Goal: Transaction & Acquisition: Obtain resource

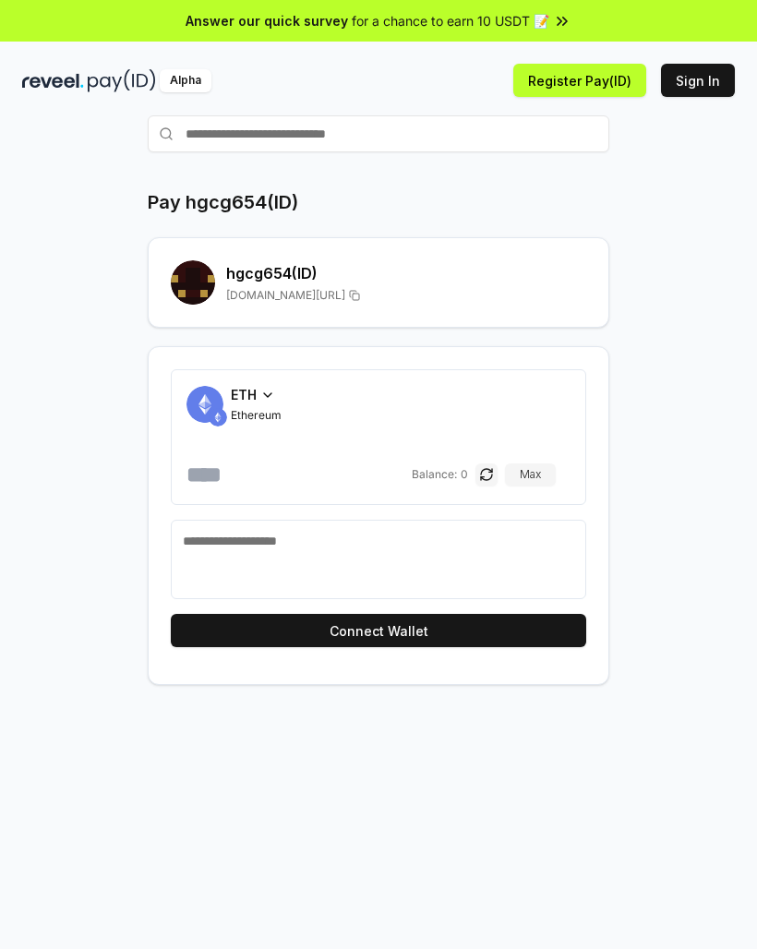
click at [304, 278] on h2 "hgcg654 (ID)" at bounding box center [406, 273] width 360 height 22
click at [602, 81] on button "Register Pay(ID)" at bounding box center [579, 80] width 133 height 33
click at [695, 88] on button "Sign In" at bounding box center [698, 80] width 74 height 33
click at [397, 134] on input "text" at bounding box center [378, 133] width 461 height 37
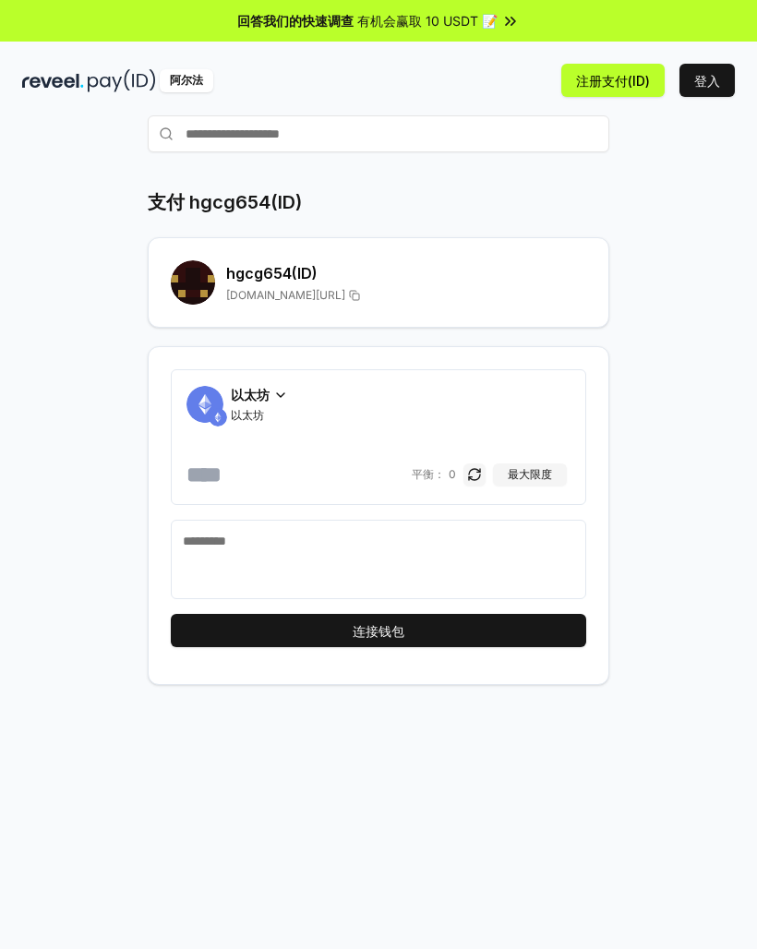
click at [706, 232] on div "支付 hgcg654(ID) hgcg654 (ID) reveel.id/支付/hgcg654 以太坊 以太坊 平衡： 0 最大限度 连接钱包" at bounding box center [378, 437] width 712 height 496
click at [277, 286] on div "hgcg654 (ID) reveel.id/支付/hgcg654" at bounding box center [406, 282] width 360 height 41
click at [255, 277] on h2 "hgcg654 (ID)" at bounding box center [406, 273] width 360 height 22
click at [258, 280] on h2 "hgcg654 (ID)" at bounding box center [406, 273] width 360 height 22
click at [269, 282] on h2 "hgcg654 (ID)" at bounding box center [406, 273] width 360 height 22
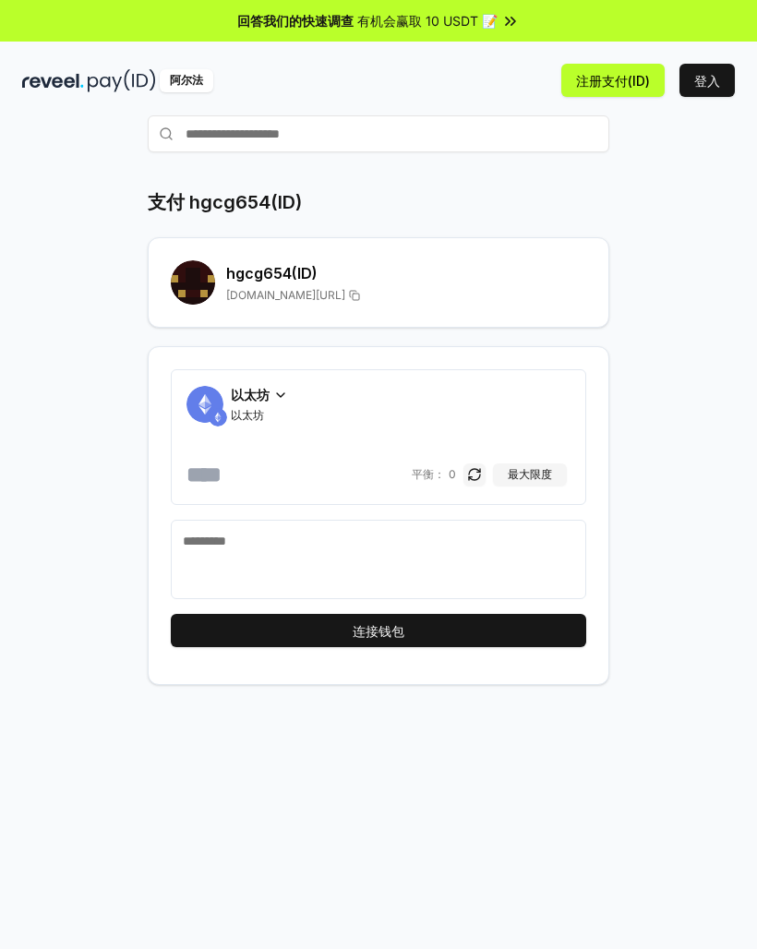
click at [269, 281] on h2 "hgcg654 (ID)" at bounding box center [406, 273] width 360 height 22
click at [303, 280] on h2 "hgcg654 (ID)" at bounding box center [406, 273] width 360 height 22
click at [209, 291] on rect at bounding box center [211, 293] width 7 height 7
click at [209, 290] on rect at bounding box center [211, 293] width 7 height 7
click at [191, 272] on rect at bounding box center [188, 271] width 7 height 7
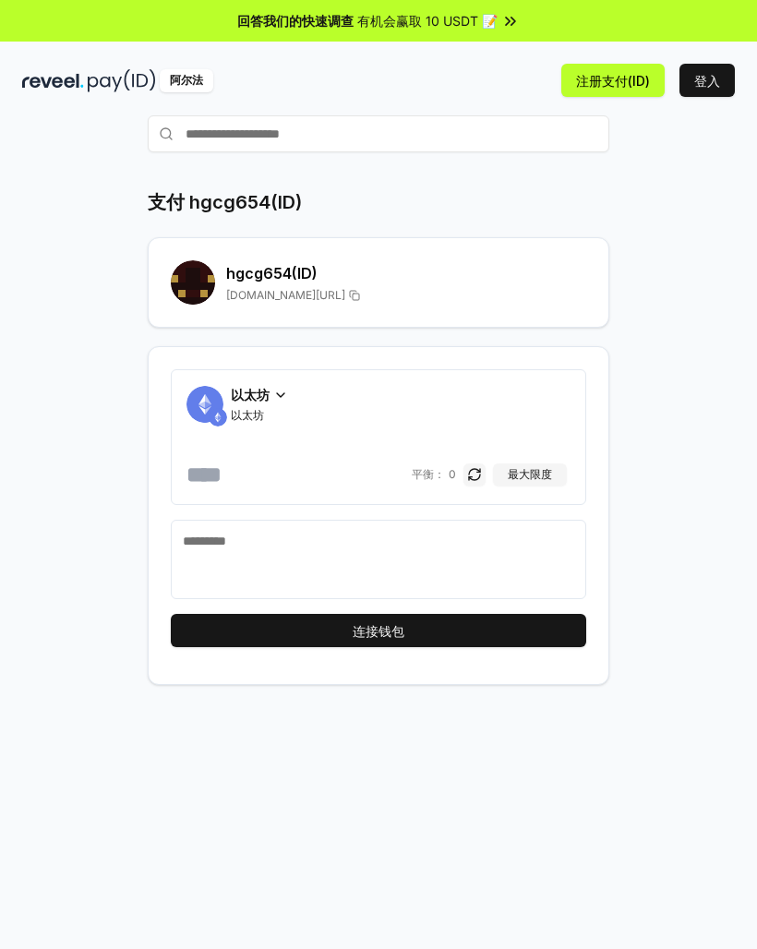
click at [300, 398] on div "以太坊 以太坊" at bounding box center [378, 404] width 384 height 38
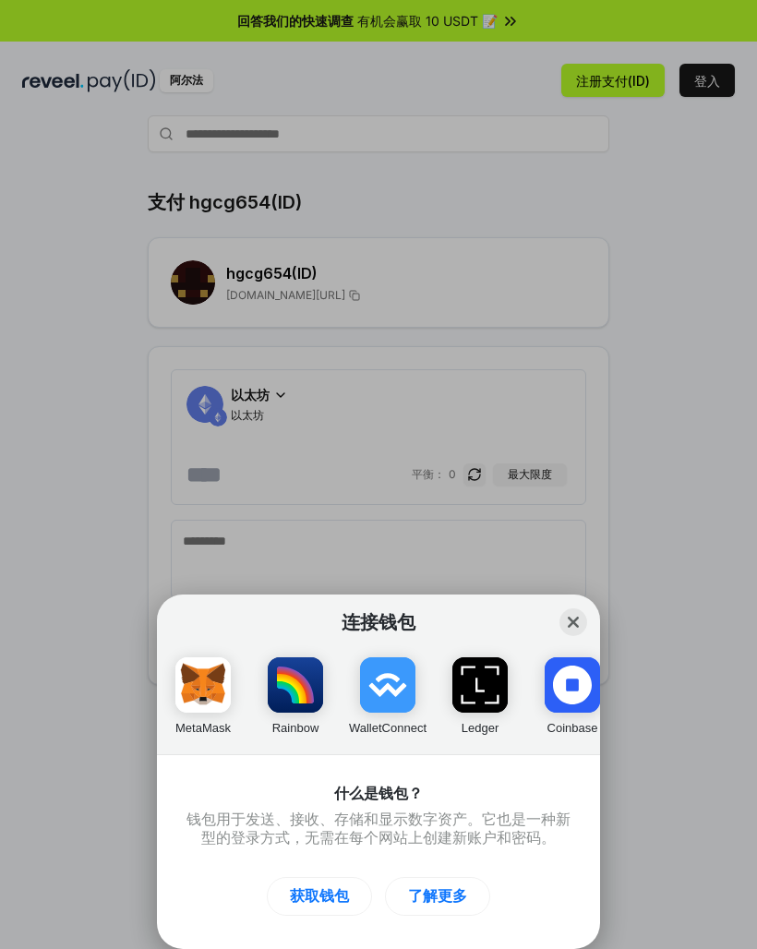
click at [300, 398] on div "连接钱包 Close MetaMask Rainbow WalletConnect Ledger Coinbase Argent 什么是钱包？ 钱包用于发送、…" at bounding box center [378, 474] width 1126 height 1318
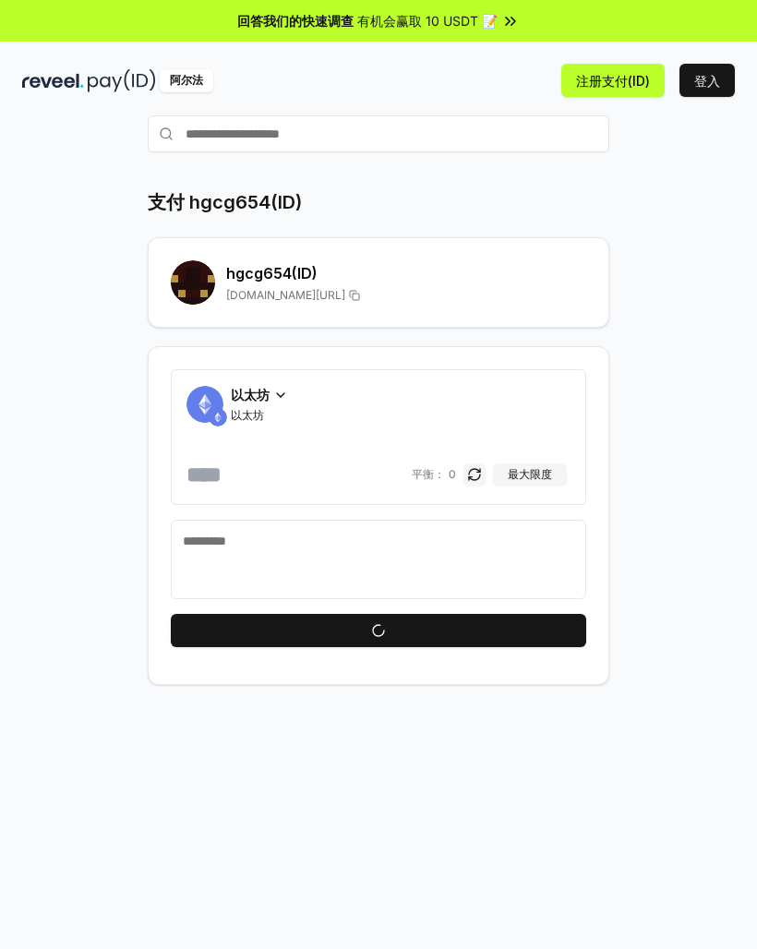
click at [408, 262] on h2 "hgcg654 (ID)" at bounding box center [406, 273] width 360 height 22
click at [234, 296] on span "reveel.id/支付/hgcg654" at bounding box center [285, 295] width 119 height 15
click at [198, 281] on rect at bounding box center [196, 278] width 7 height 7
click at [198, 280] on rect at bounding box center [196, 278] width 7 height 7
click at [221, 277] on div "hgcg654 (ID) [DOMAIN_NAME][URL]" at bounding box center [378, 282] width 415 height 44
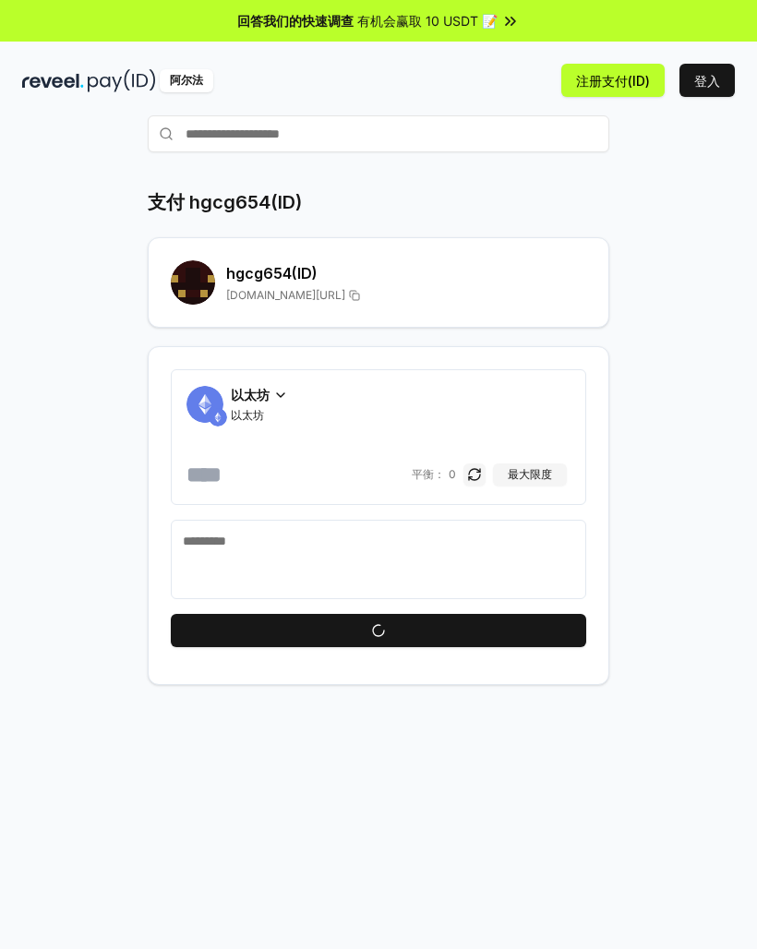
click at [221, 276] on div "hgcg654 (ID) [DOMAIN_NAME][URL]" at bounding box center [378, 282] width 415 height 44
click at [277, 273] on h2 "hgcg654 (ID)" at bounding box center [406, 273] width 360 height 22
click at [276, 272] on h2 "hgcg654 (ID)" at bounding box center [406, 273] width 360 height 22
click at [300, 266] on h2 "hgcg654 (ID)" at bounding box center [406, 273] width 360 height 22
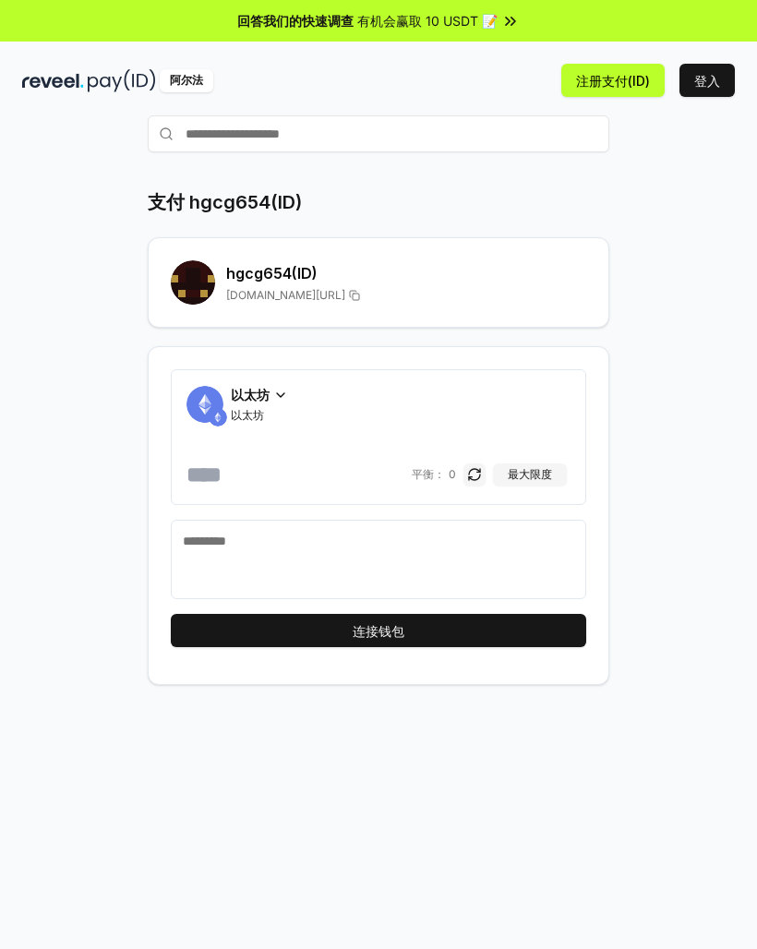
click at [312, 266] on h2 "hgcg654 (ID)" at bounding box center [406, 273] width 360 height 22
click at [312, 265] on h2 "hgcg654 (ID)" at bounding box center [406, 273] width 360 height 22
click at [268, 267] on h2 "hgcg654 (ID)" at bounding box center [406, 273] width 360 height 22
click at [268, 266] on h2 "hgcg654 (ID)" at bounding box center [406, 273] width 360 height 22
click at [269, 269] on h2 "hgcg654 (ID)" at bounding box center [406, 273] width 360 height 22
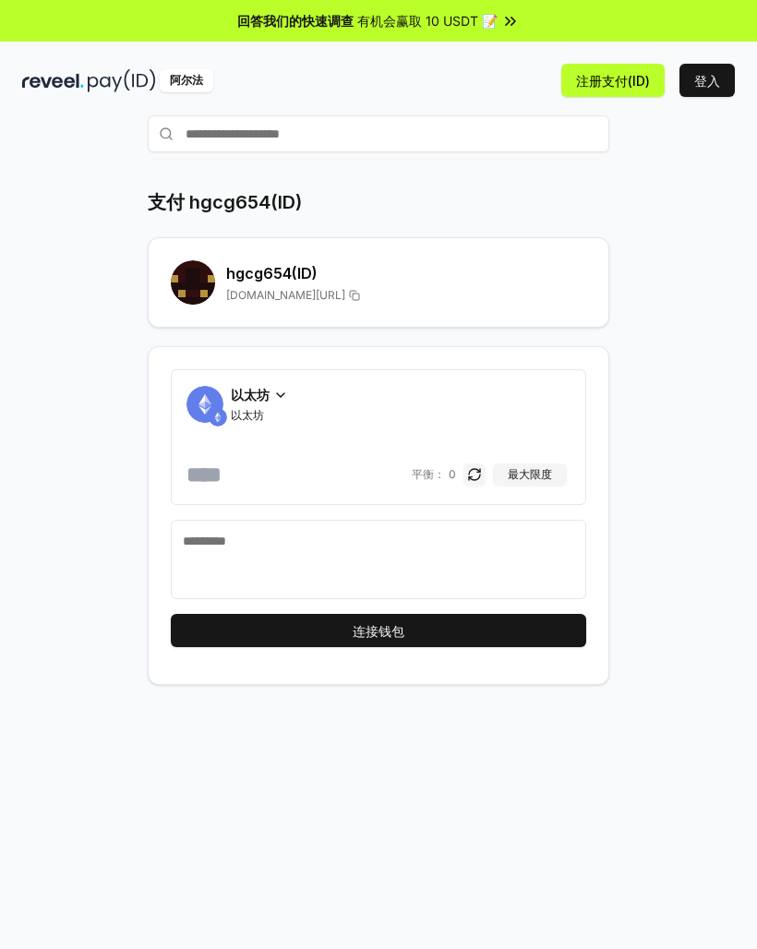
click at [605, 73] on button "注册支付(ID)" at bounding box center [612, 80] width 103 height 33
click at [579, 919] on li "连接您的钱包以注册支付(ID)" at bounding box center [563, 943] width 328 height 48
click at [318, 285] on div "hgcg654 (ID) [DOMAIN_NAME][URL]" at bounding box center [406, 282] width 360 height 41
click at [318, 284] on div "hgcg654 (ID) [DOMAIN_NAME][URL]" at bounding box center [406, 282] width 360 height 41
click at [293, 287] on div "hgcg654 (ID) [DOMAIN_NAME][URL]" at bounding box center [406, 282] width 360 height 41
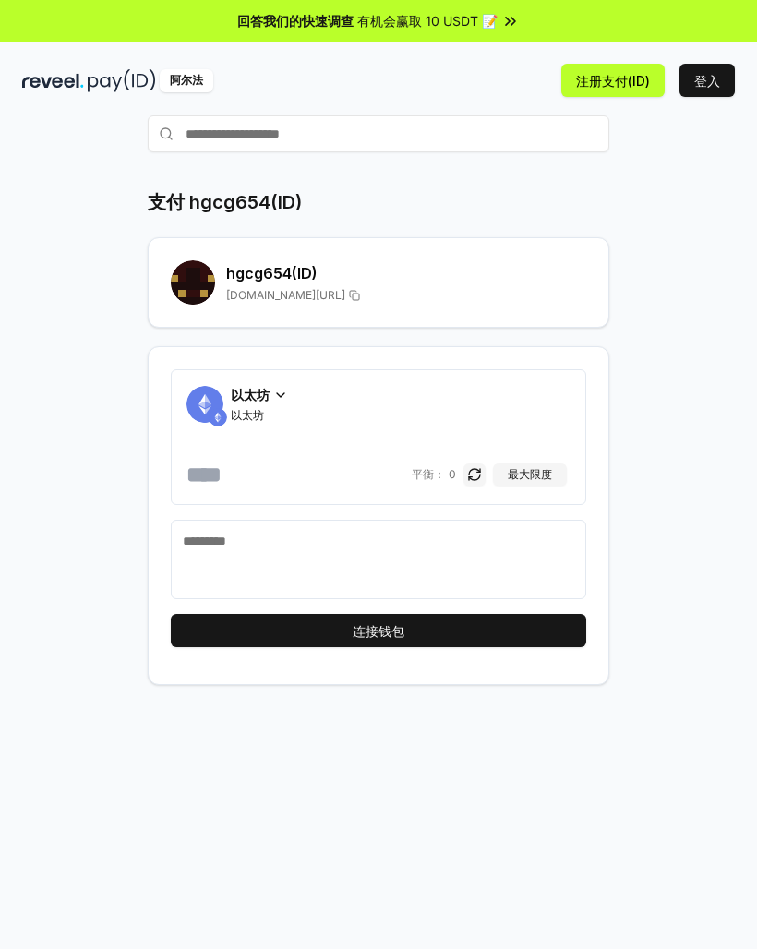
click at [293, 286] on div "hgcg654 (ID) [DOMAIN_NAME][URL]" at bounding box center [406, 282] width 360 height 41
click at [710, 83] on button "登入" at bounding box center [706, 80] width 55 height 33
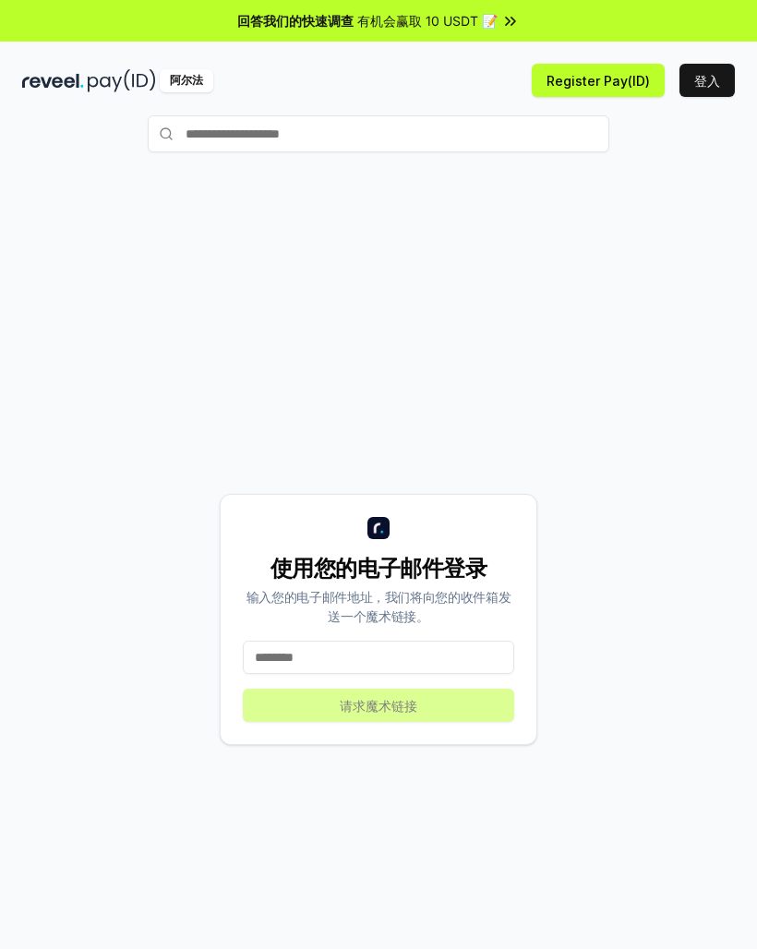
click at [484, 633] on div "使用您的电子邮件登录 输入您的电子邮件地址，我们将向您的收件箱发送一个魔术链接。 请求魔术链接" at bounding box center [378, 619] width 317 height 251
click at [597, 77] on button "Register Pay(ID)" at bounding box center [597, 80] width 133 height 33
click at [484, 135] on input "text" at bounding box center [378, 133] width 461 height 37
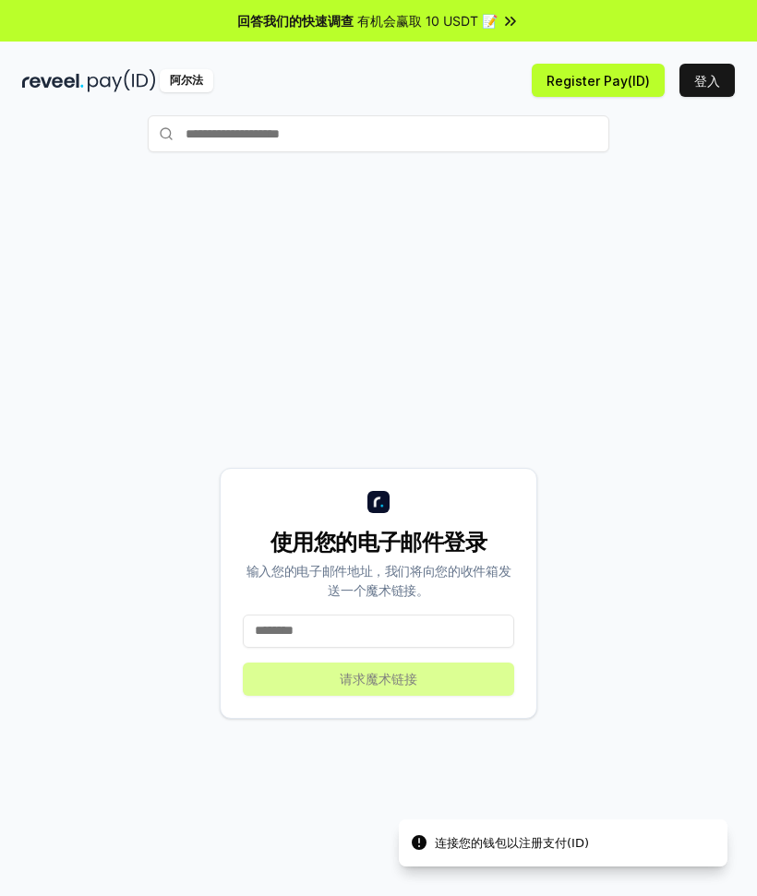
type input "*"
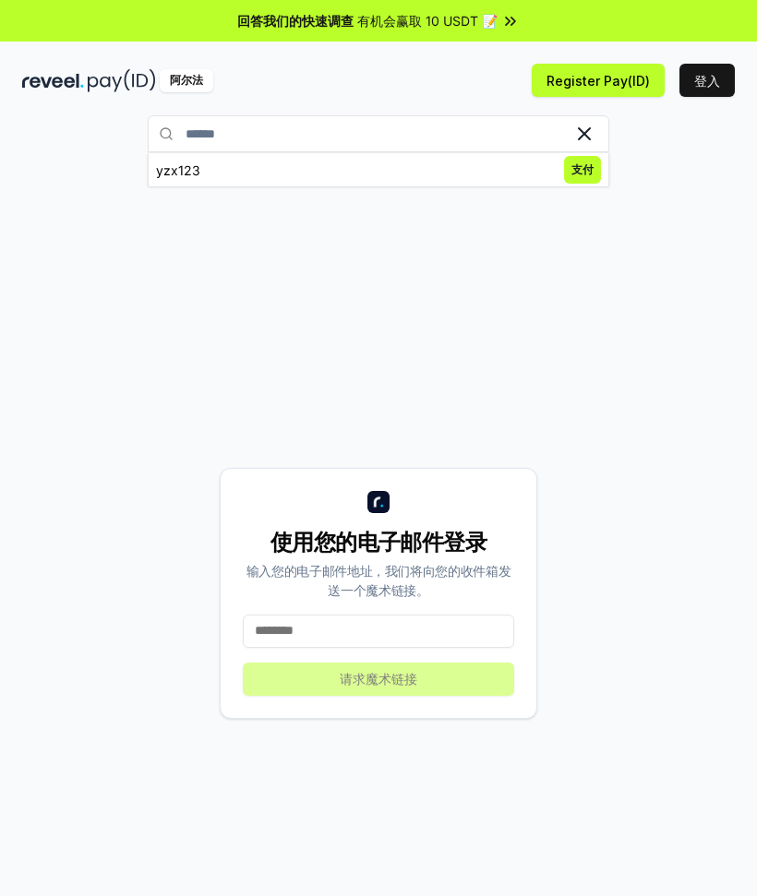
type input "******"
click at [585, 171] on span "支付" at bounding box center [582, 170] width 37 height 28
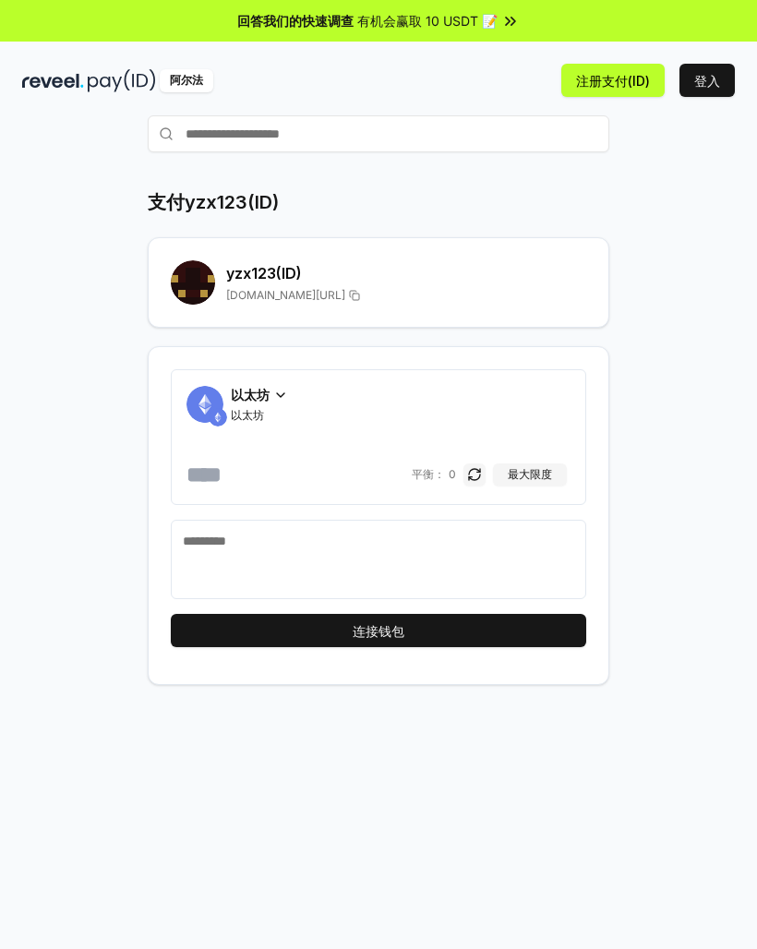
click at [489, 618] on button "连接钱包" at bounding box center [378, 630] width 415 height 33
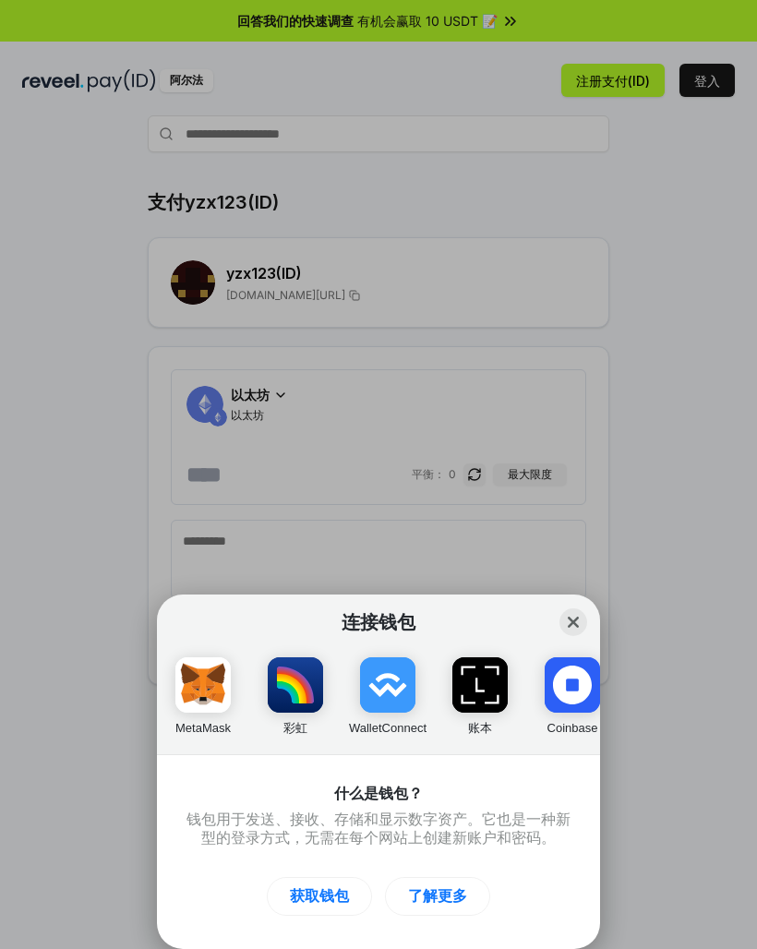
click at [567, 614] on button "关闭" at bounding box center [573, 622] width 28 height 28
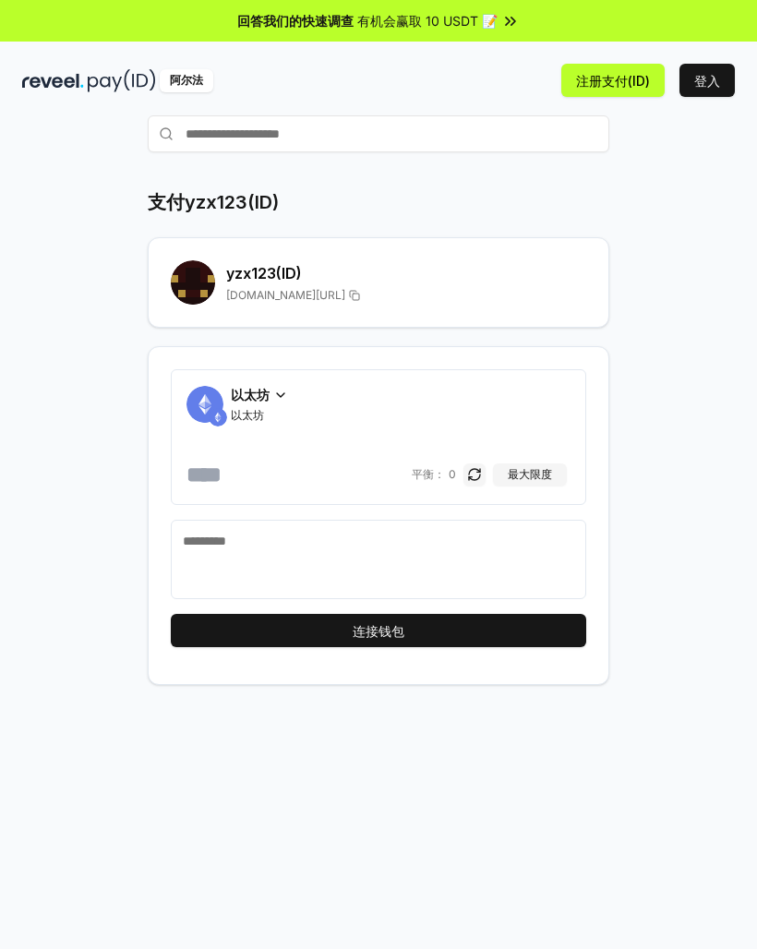
click at [381, 627] on button "连接钱包" at bounding box center [378, 630] width 415 height 33
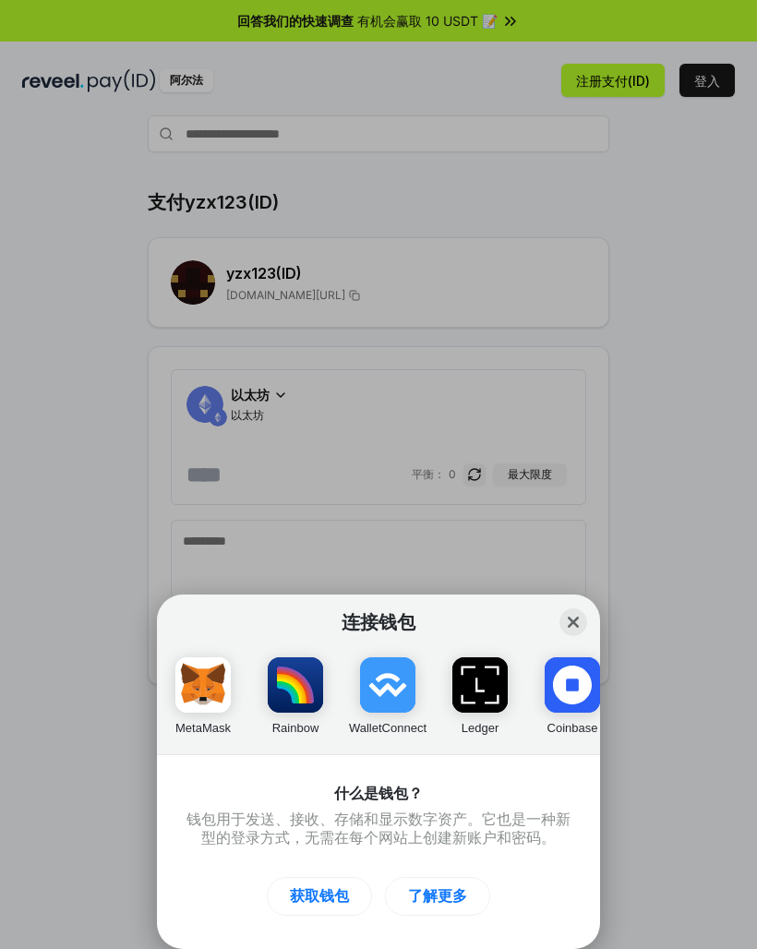
click at [380, 627] on h1 "连接钱包" at bounding box center [378, 622] width 406 height 22
click at [573, 617] on button "关闭" at bounding box center [573, 622] width 28 height 28
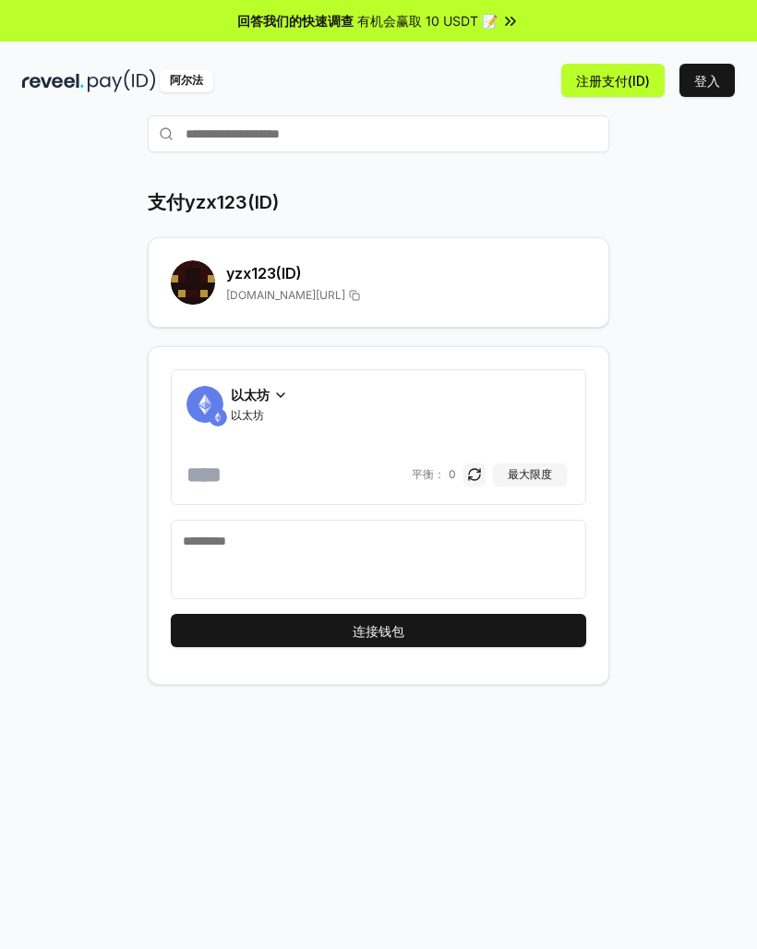
click at [718, 78] on button "登入" at bounding box center [706, 80] width 55 height 33
click at [137, 81] on img at bounding box center [122, 80] width 68 height 23
click at [360, 289] on icon at bounding box center [354, 295] width 11 height 15
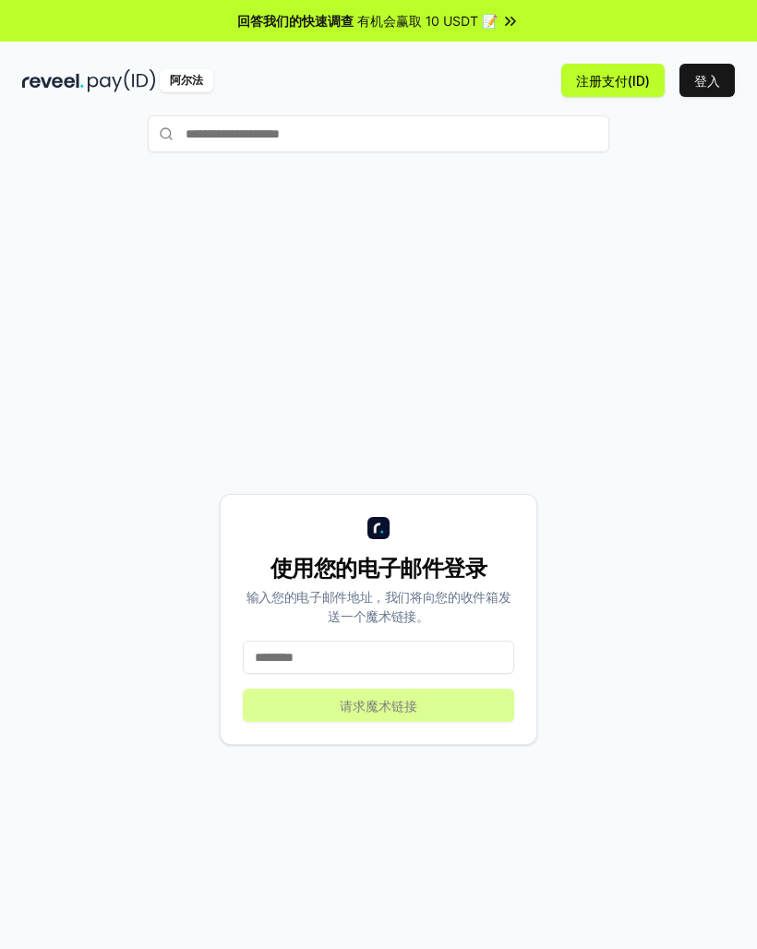
click at [358, 300] on div "使用您的电子邮件登录 输入您的电子邮件地址，我们将向您的收件箱发送一个魔术链接。 请求魔术链接" at bounding box center [378, 619] width 712 height 860
click at [269, 137] on input "text" at bounding box center [378, 133] width 461 height 37
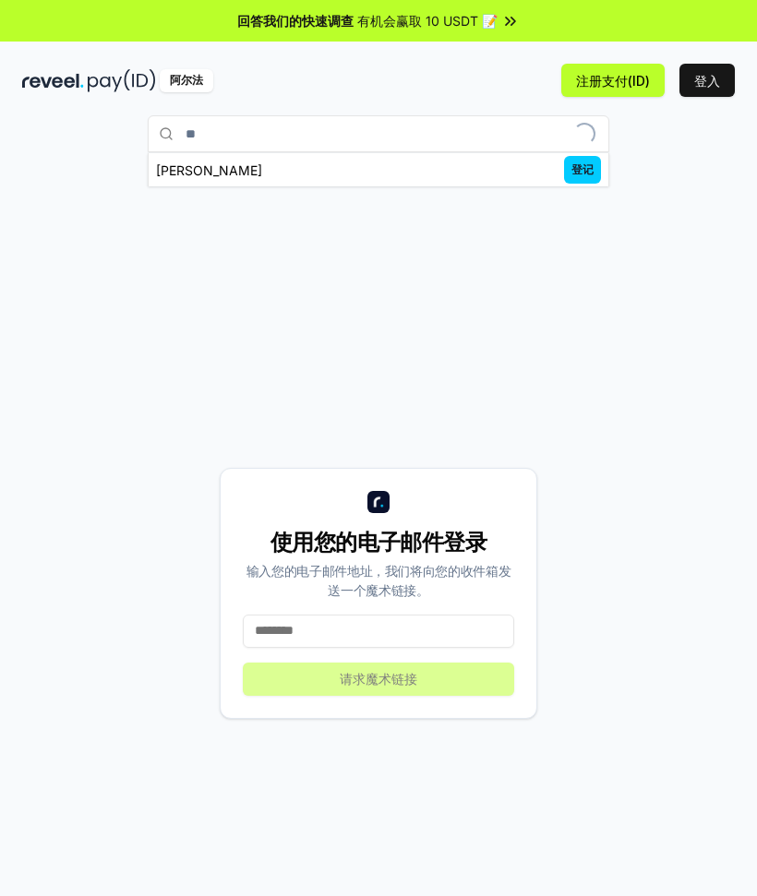
type input "*"
click at [652, 75] on button "注册支付(ID)" at bounding box center [612, 80] width 103 height 33
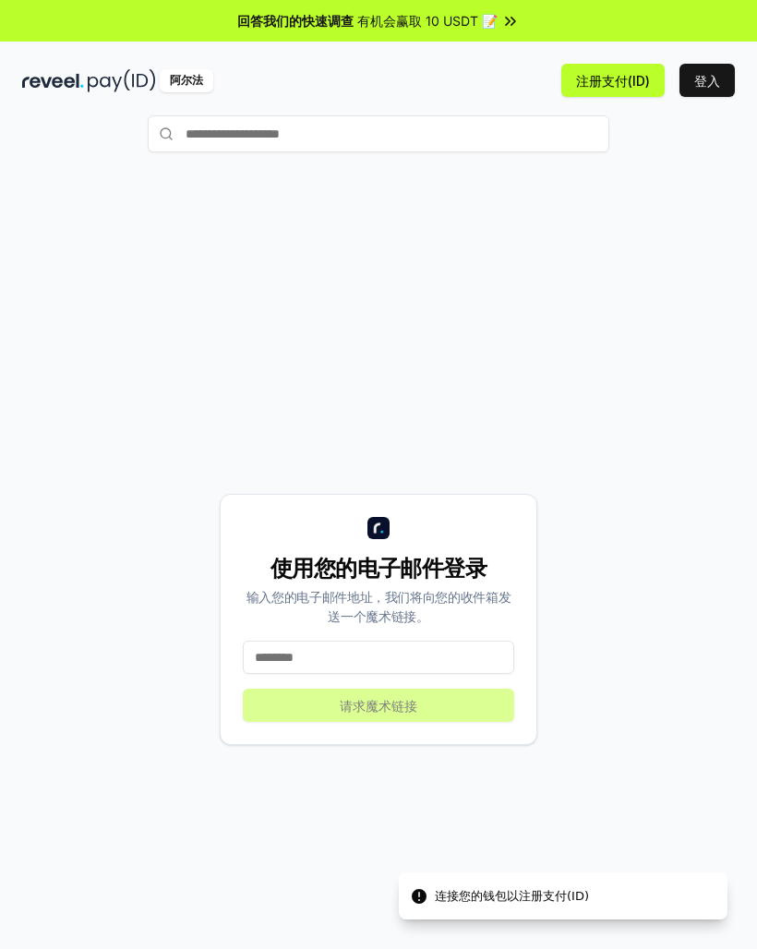
click at [514, 897] on div "连接您的钱包以注册支付(ID)" at bounding box center [512, 896] width 154 height 18
click at [566, 899] on div "连接您的钱包以注册支付(ID)" at bounding box center [512, 896] width 154 height 18
click at [565, 898] on div "连接您的钱包以注册支付(ID)" at bounding box center [512, 896] width 154 height 18
click at [449, 656] on input at bounding box center [378, 656] width 271 height 33
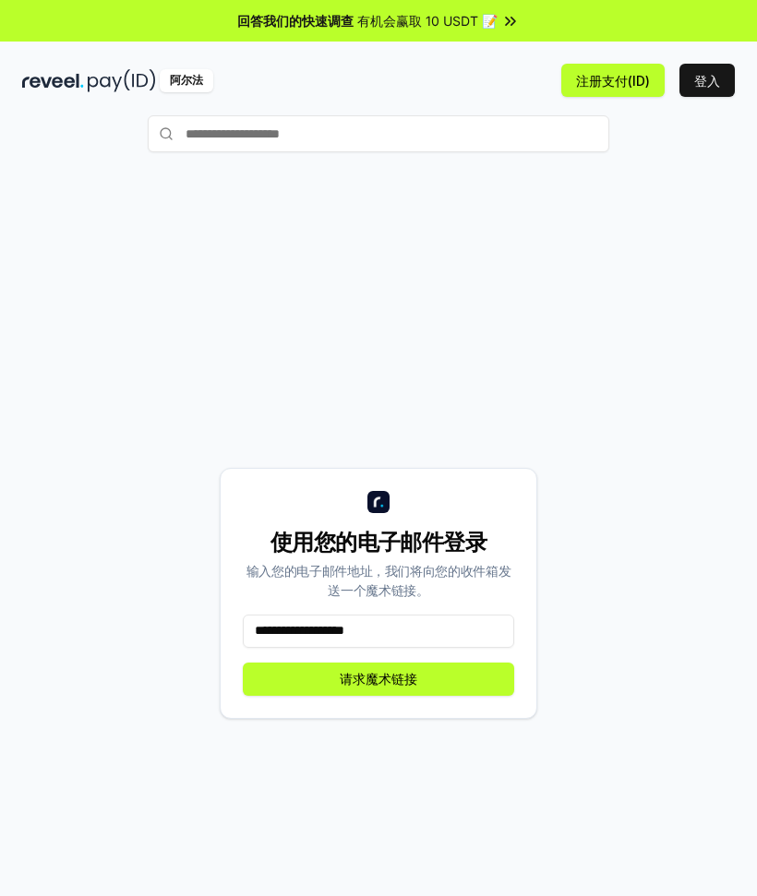
type input "**********"
click at [404, 675] on button "请求魔术链接" at bounding box center [378, 679] width 271 height 33
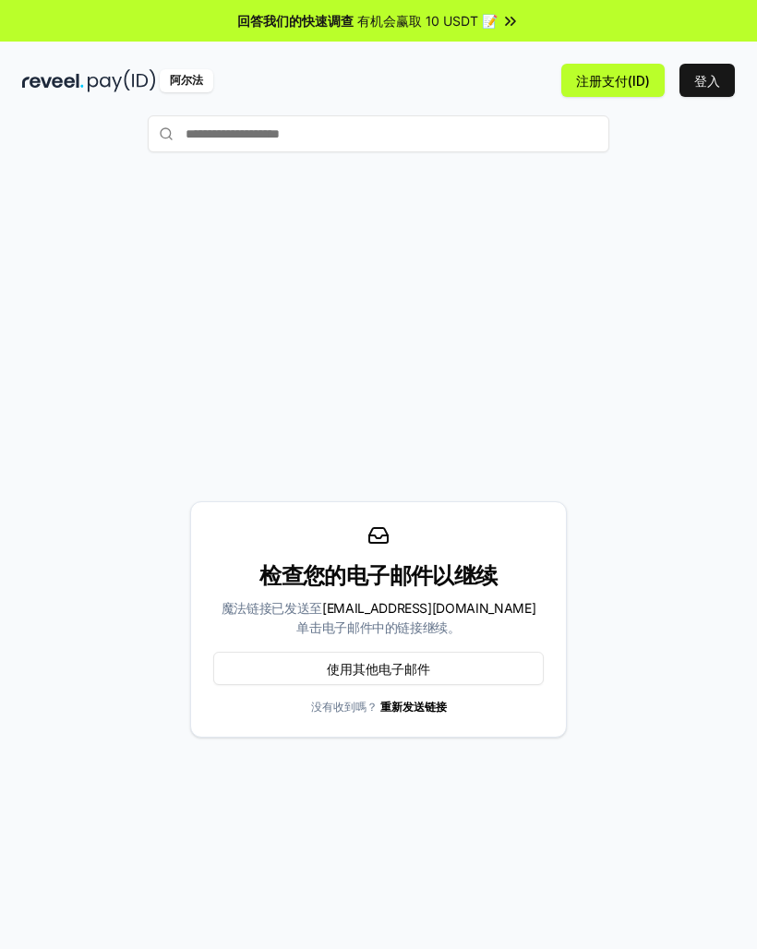
click at [709, 92] on button "登入" at bounding box center [706, 80] width 55 height 33
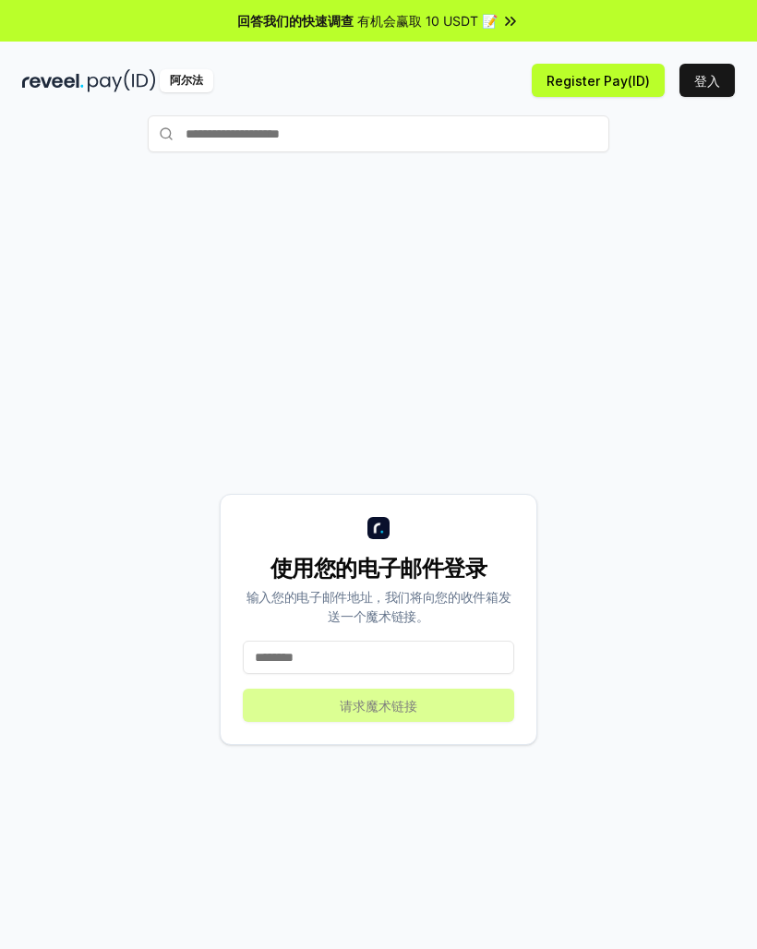
click at [192, 85] on div "阿尔法" at bounding box center [187, 80] width 54 height 23
click at [263, 137] on input "text" at bounding box center [378, 133] width 461 height 37
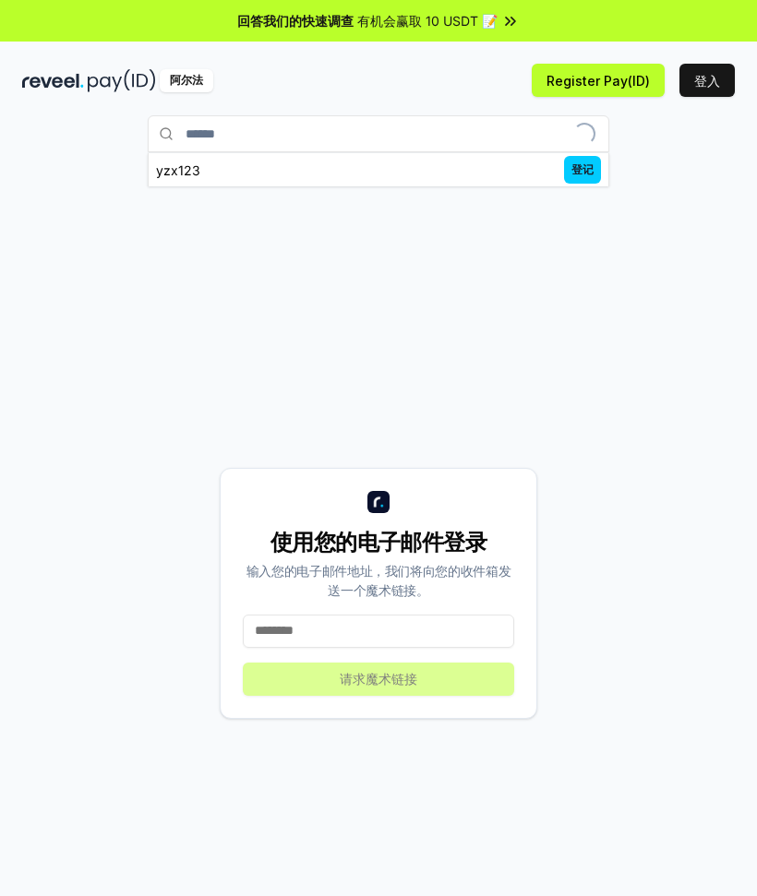
type input "******"
click at [587, 170] on span "登记" at bounding box center [582, 170] width 37 height 28
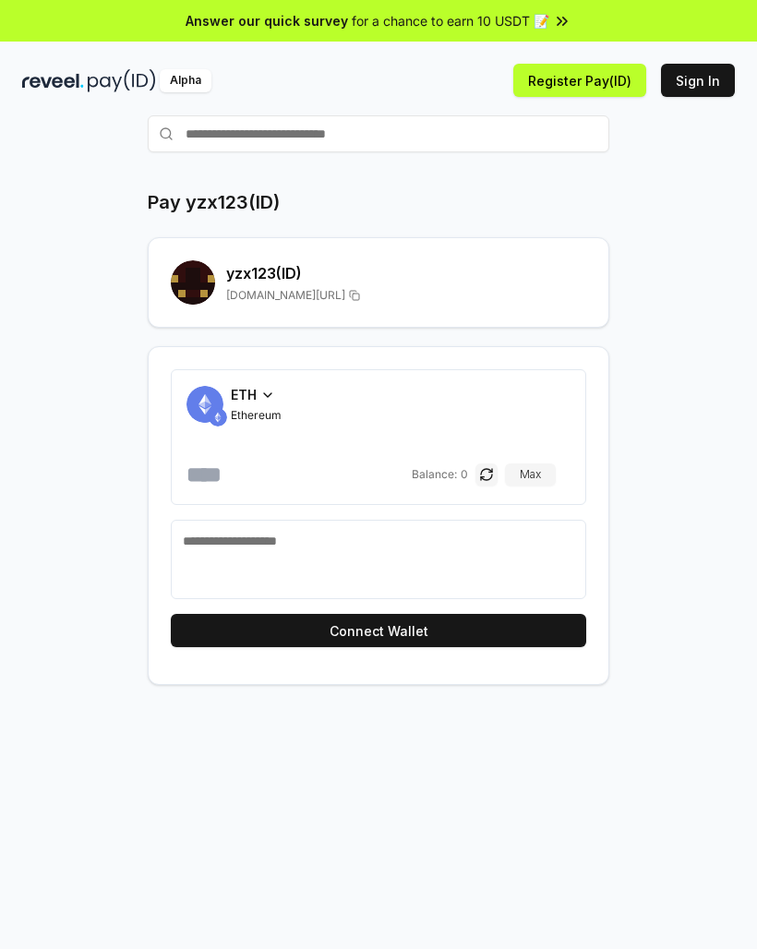
click at [503, 630] on button "Connect Wallet" at bounding box center [378, 630] width 415 height 33
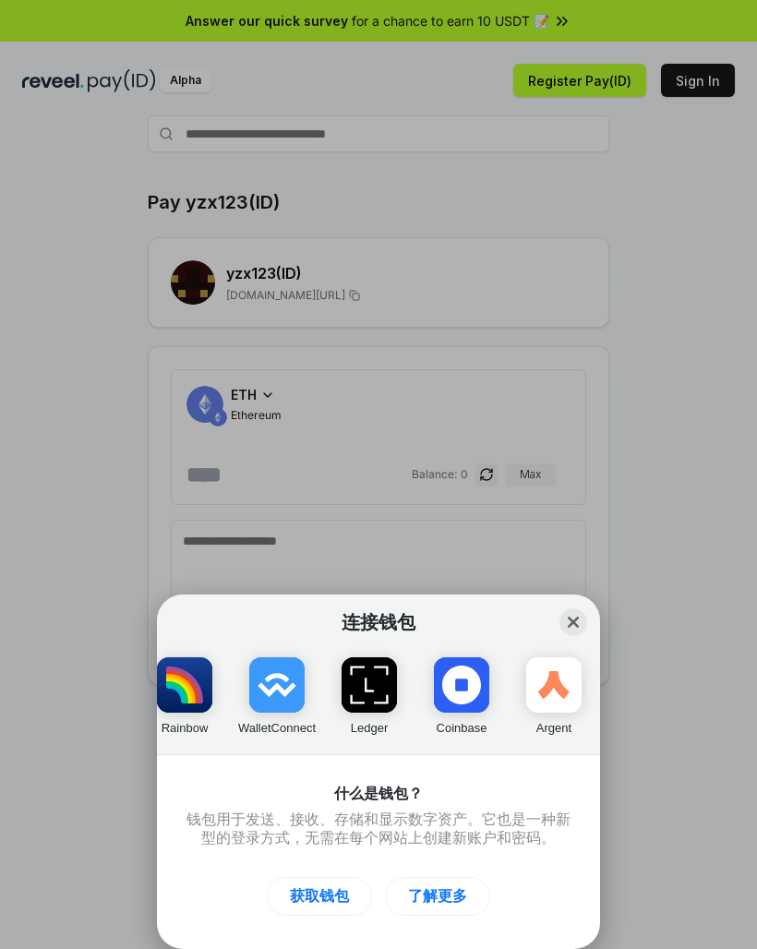
scroll to position [0, 111]
click at [338, 901] on button "获取钱包" at bounding box center [319, 896] width 105 height 39
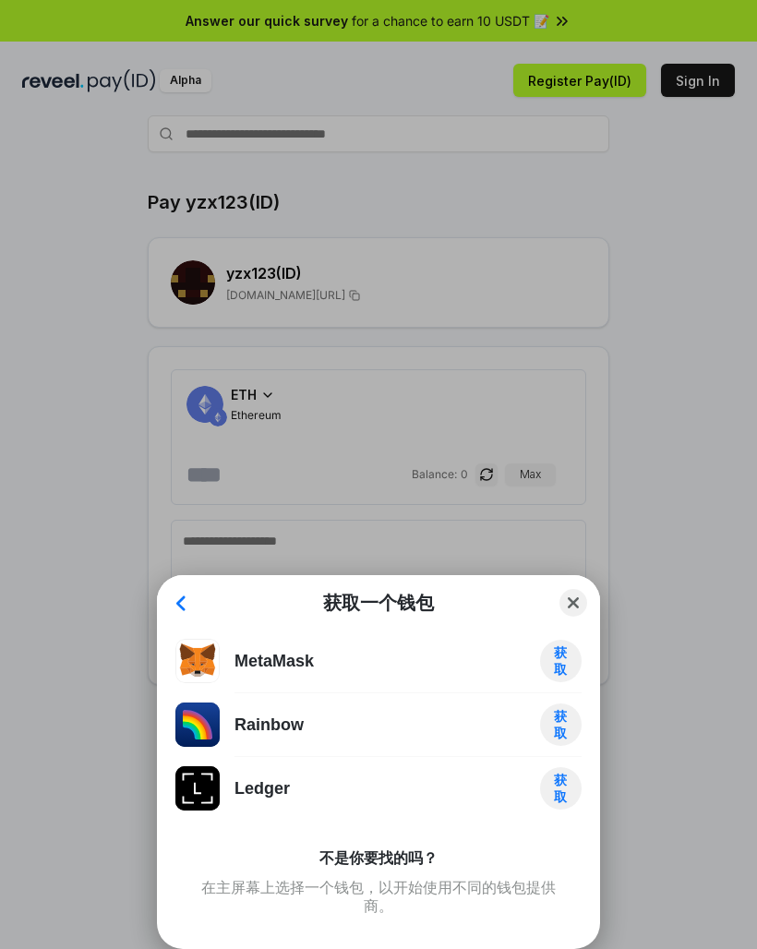
click at [503, 908] on div "在主屏幕上选择一个钱包，以开始使用不同的钱包提供商。" at bounding box center [378, 896] width 376 height 37
click at [514, 905] on div "在主屏幕上选择一个钱包，以开始使用不同的钱包提供商。" at bounding box center [378, 896] width 376 height 37
click at [513, 904] on div "在主屏幕上选择一个钱包，以开始使用不同的钱包提供商。" at bounding box center [378, 896] width 376 height 37
click at [516, 918] on div "Back 获取一个钱包 Close MetaMask 获取 Rainbow 获取 Ledger 获取 不是你要找的吗？ 在主屏幕上选择一个钱包，以开始使用不同…" at bounding box center [378, 762] width 443 height 374
click at [649, 364] on div "Back 获取一个钱包 Close MetaMask 获取 Rainbow 获取 Ledger 获取 不是你要找的吗？ 在主屏幕上选择一个钱包，以开始使用不同…" at bounding box center [378, 474] width 1126 height 1318
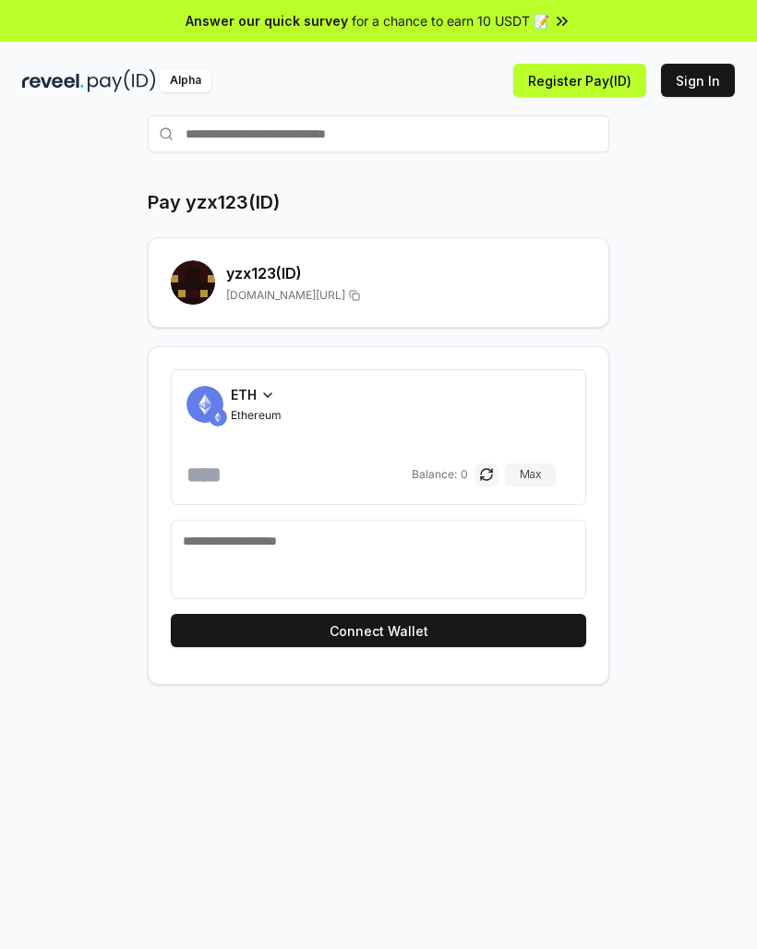
click at [697, 464] on div "Pay yzx123(ID) yzx123 (ID) reveel.id/pay/yzx123 ETH Ethereum Balance: 0 Max Con…" at bounding box center [378, 437] width 712 height 496
click at [257, 400] on div "ETH" at bounding box center [256, 394] width 51 height 19
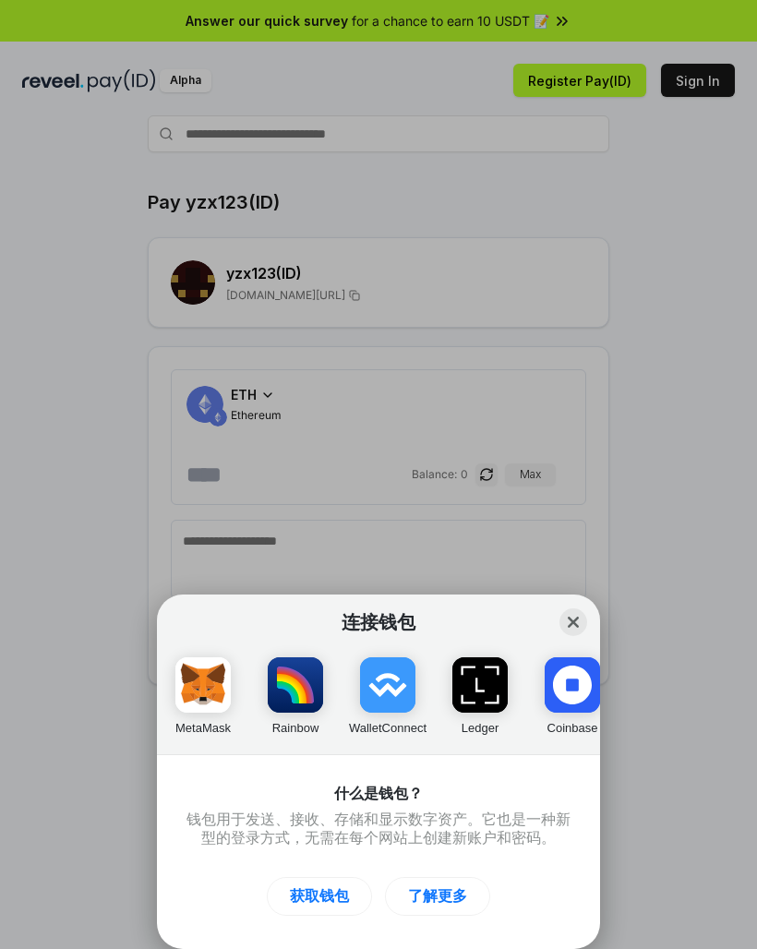
click at [638, 436] on div "连接钱包 Close MetaMask Rainbow WalletConnect Ledger Coinbase Argent 什么是钱包？ 钱包用于发送、…" at bounding box center [378, 474] width 1126 height 1318
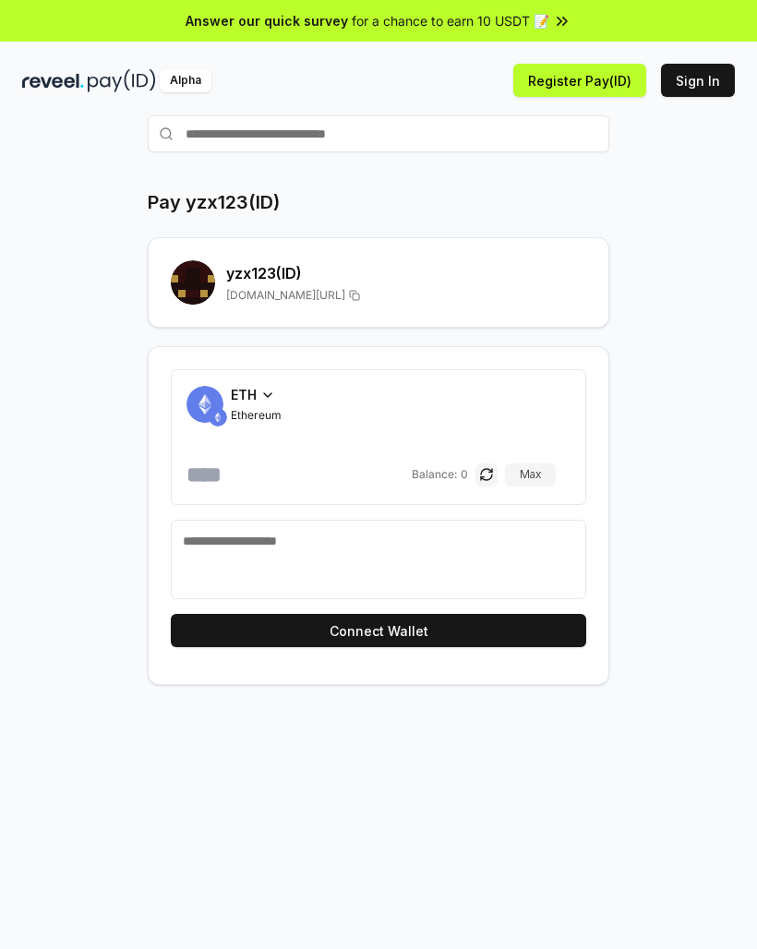
click at [197, 291] on rect at bounding box center [193, 282] width 44 height 44
click at [262, 396] on icon at bounding box center [267, 395] width 15 height 15
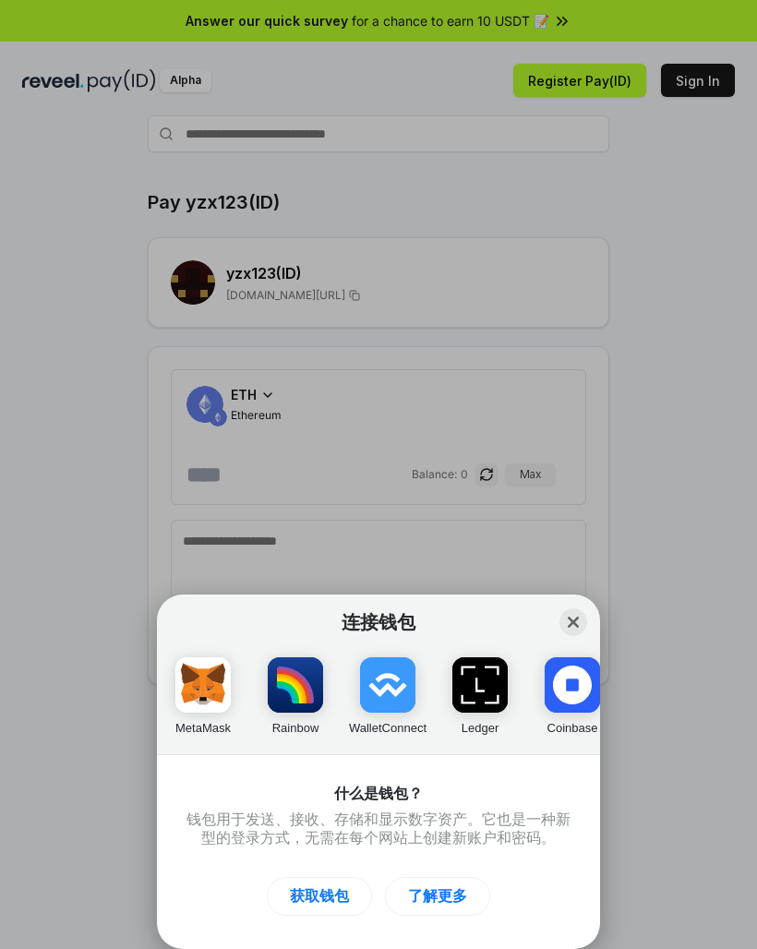
click at [578, 698] on img "button" at bounding box center [571, 684] width 55 height 55
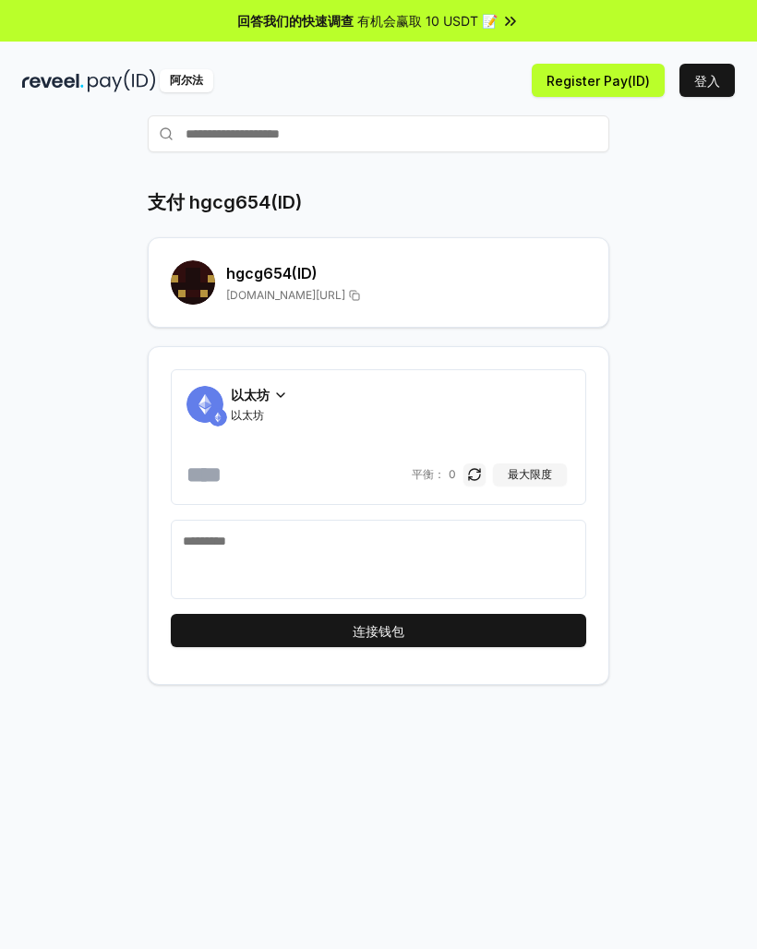
click at [417, 140] on input "text" at bounding box center [378, 133] width 461 height 37
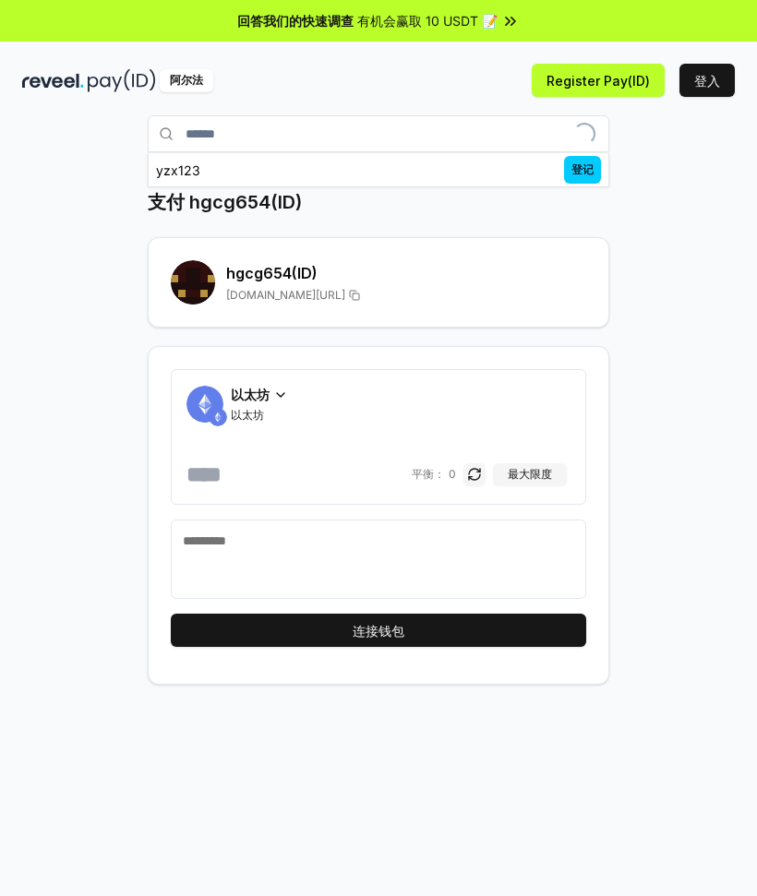
type input "******"
click at [578, 174] on span "登记" at bounding box center [582, 170] width 37 height 28
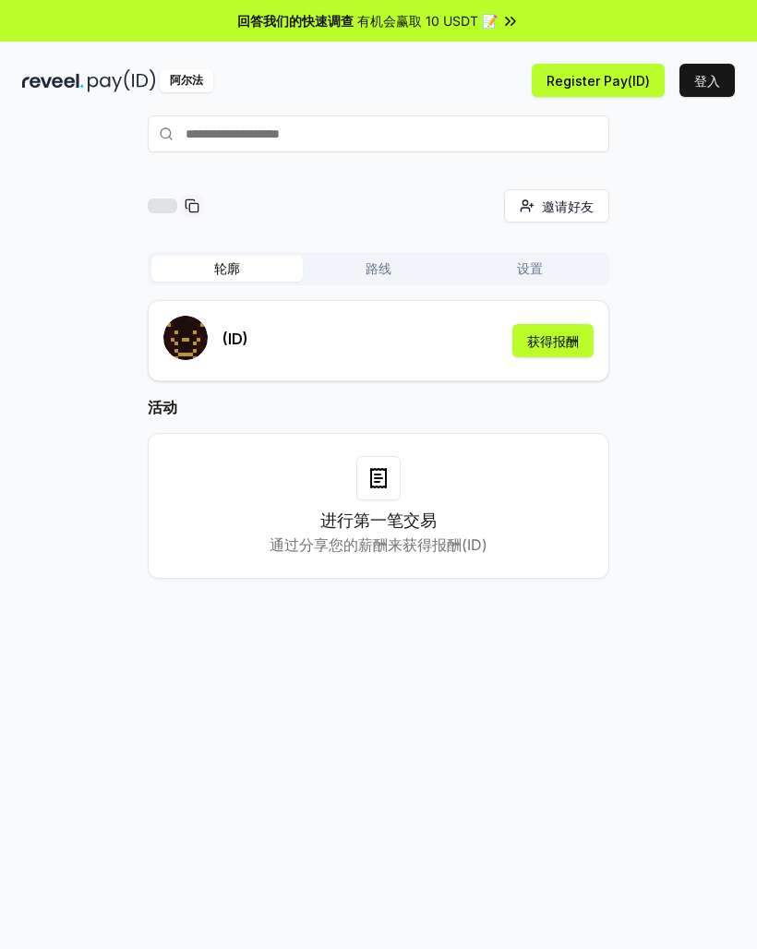
click at [577, 340] on button "获得报酬" at bounding box center [552, 340] width 81 height 33
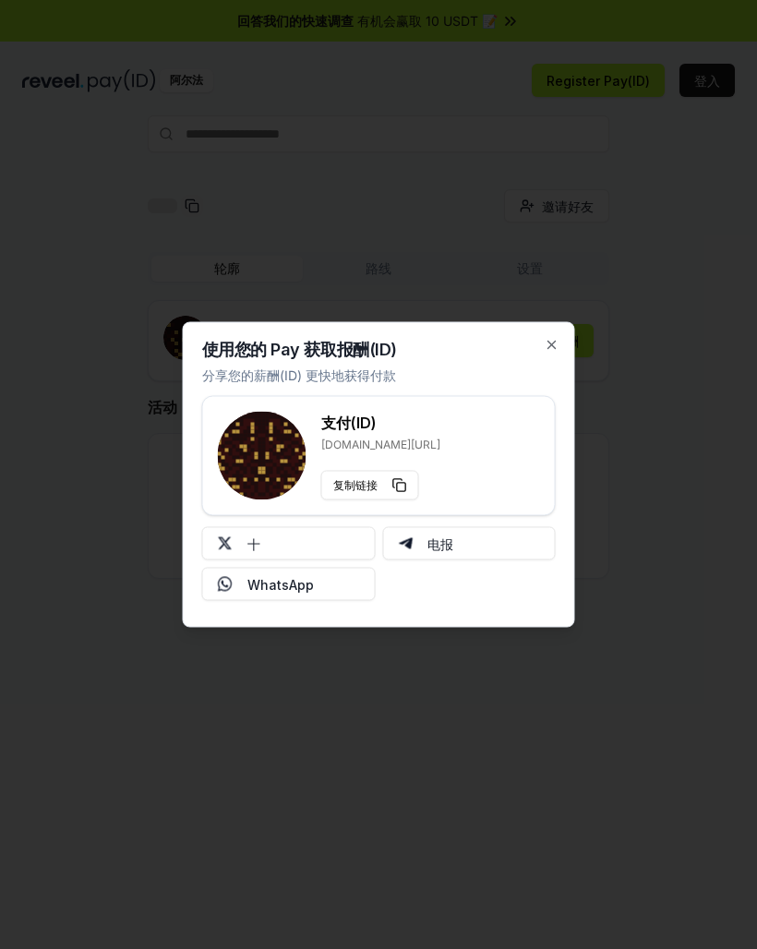
click at [355, 545] on button "十" at bounding box center [288, 543] width 173 height 33
click at [395, 488] on button "复制链接" at bounding box center [370, 486] width 98 height 30
click at [556, 351] on icon "button" at bounding box center [551, 345] width 15 height 15
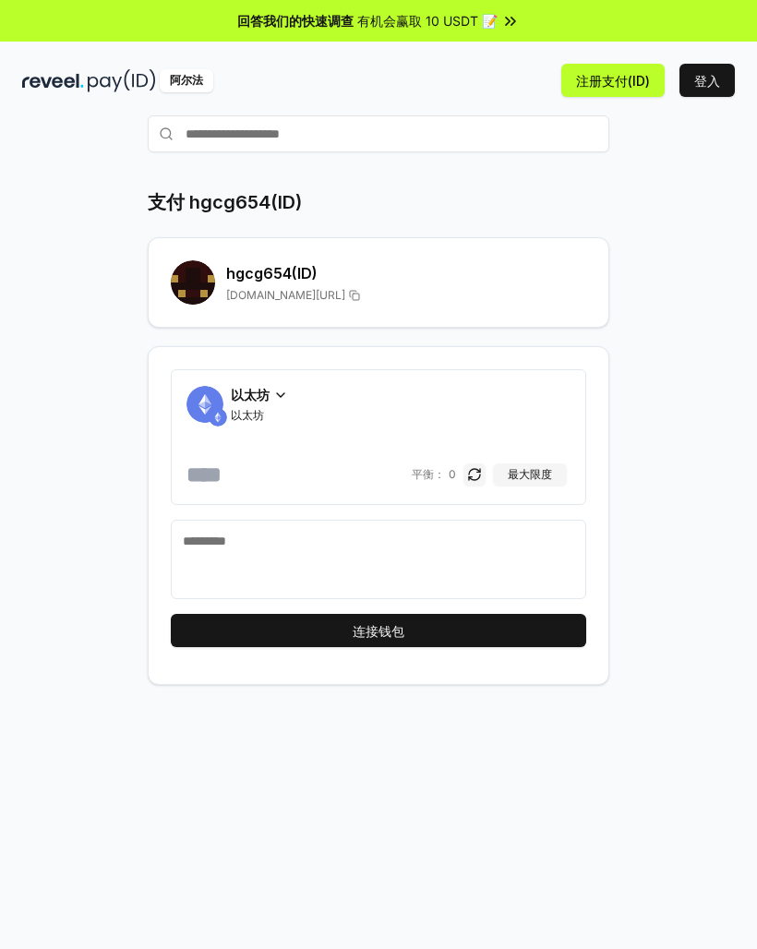
click at [360, 298] on icon at bounding box center [354, 295] width 11 height 15
click at [406, 292] on div "[DOMAIN_NAME][URL]" at bounding box center [406, 295] width 360 height 15
click at [293, 274] on h2 "hgcg654 (ID)" at bounding box center [406, 273] width 360 height 22
click at [292, 274] on h2 "hgcg654 (ID)" at bounding box center [406, 273] width 360 height 22
click at [296, 272] on h2 "hgcg654 (ID)" at bounding box center [406, 273] width 360 height 22
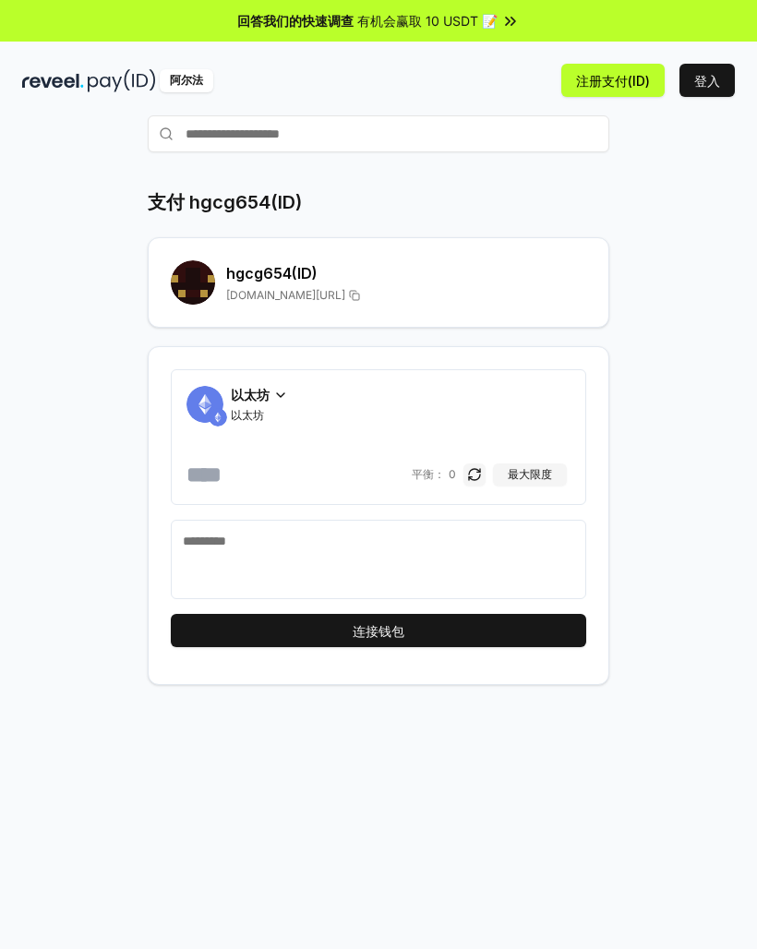
click at [321, 302] on span "[DOMAIN_NAME][URL]" at bounding box center [285, 295] width 119 height 15
click at [412, 288] on div "[DOMAIN_NAME][URL]" at bounding box center [406, 295] width 360 height 15
click at [357, 301] on icon at bounding box center [354, 295] width 11 height 15
click at [316, 270] on h2 "hgcg654 (ID)" at bounding box center [406, 273] width 360 height 22
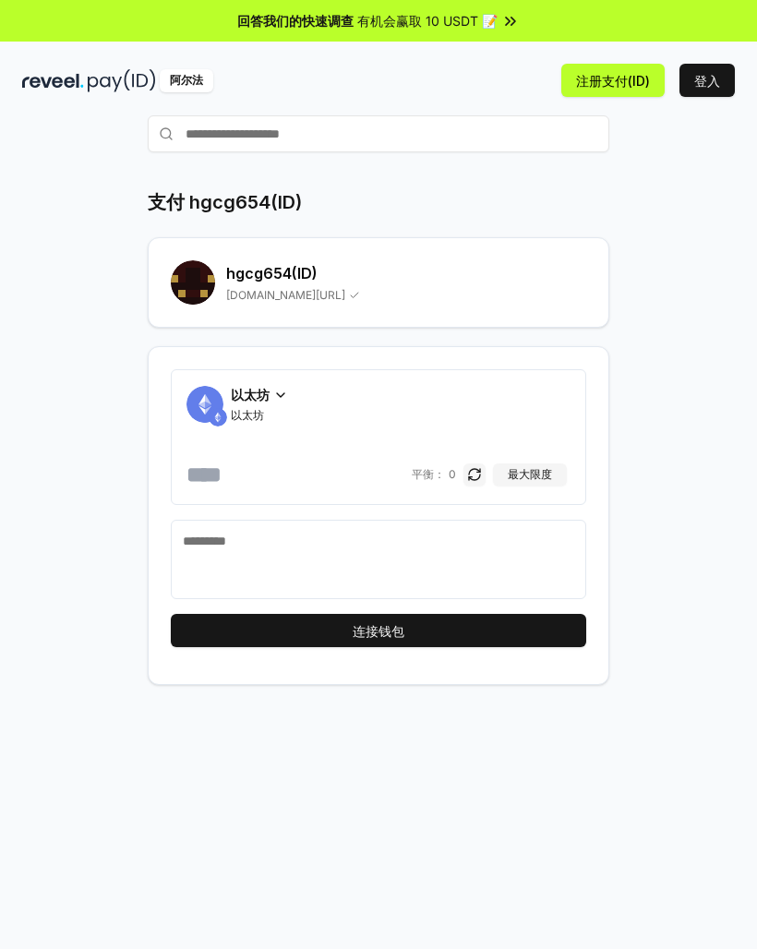
click at [316, 270] on h2 "hgcg654 (ID)" at bounding box center [406, 273] width 360 height 22
click at [305, 273] on h2 "hgcg654 (ID)" at bounding box center [406, 273] width 360 height 22
click at [228, 298] on span "[DOMAIN_NAME][URL]" at bounding box center [285, 295] width 119 height 15
click at [286, 269] on h2 "hgcg654 (ID)" at bounding box center [406, 273] width 360 height 22
click at [286, 268] on h2 "hgcg654 (ID)" at bounding box center [406, 273] width 360 height 22
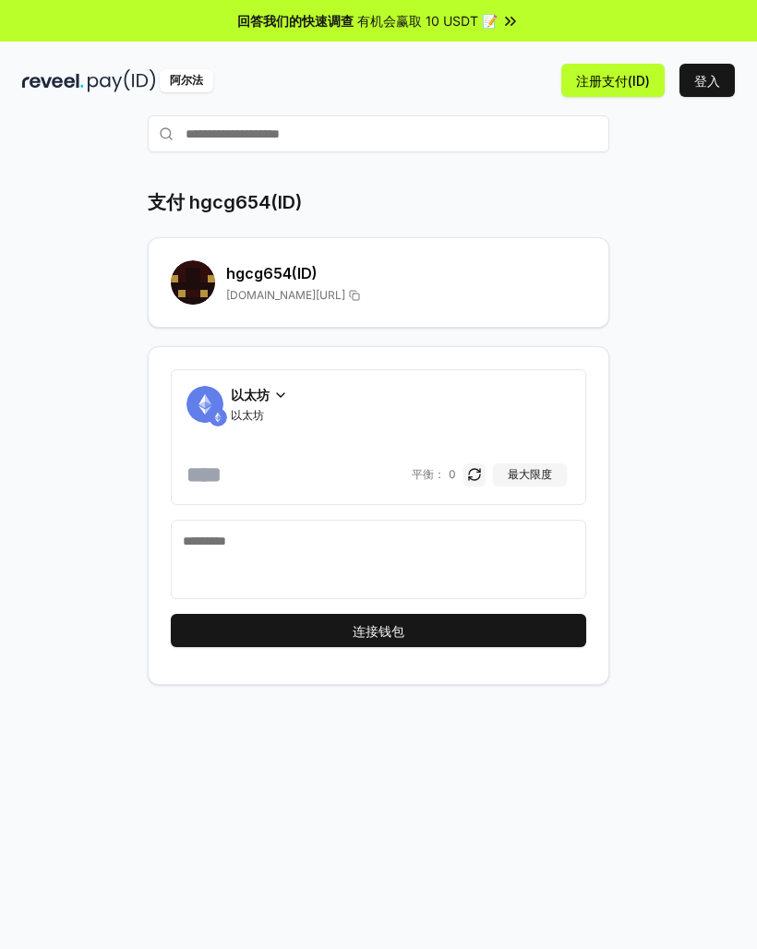
click at [301, 290] on span "[DOMAIN_NAME][URL]" at bounding box center [285, 295] width 119 height 15
click at [286, 284] on div "hgcg654 (ID) [DOMAIN_NAME][URL]" at bounding box center [406, 282] width 360 height 41
click at [281, 302] on span "[DOMAIN_NAME][URL]" at bounding box center [285, 295] width 119 height 15
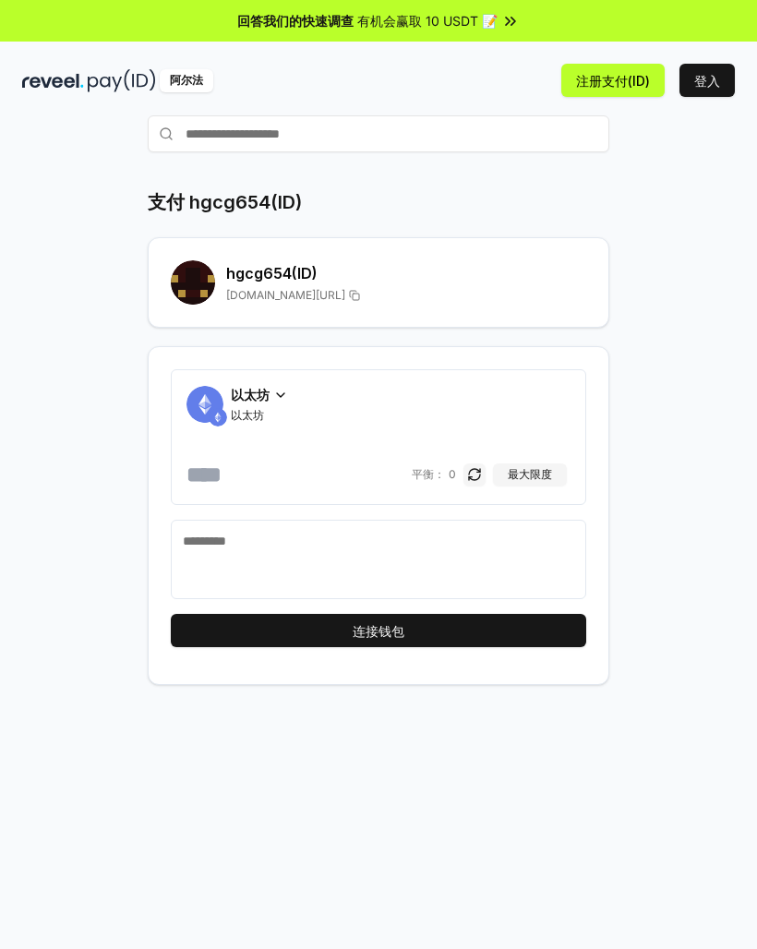
click at [281, 302] on span "[DOMAIN_NAME][URL]" at bounding box center [285, 295] width 119 height 15
click at [281, 298] on span "[DOMAIN_NAME][URL]" at bounding box center [285, 295] width 119 height 15
click at [281, 297] on span "[DOMAIN_NAME][URL]" at bounding box center [285, 295] width 119 height 15
click at [560, 473] on button "最大限度" at bounding box center [530, 474] width 74 height 22
click at [485, 476] on button "button" at bounding box center [474, 474] width 22 height 22
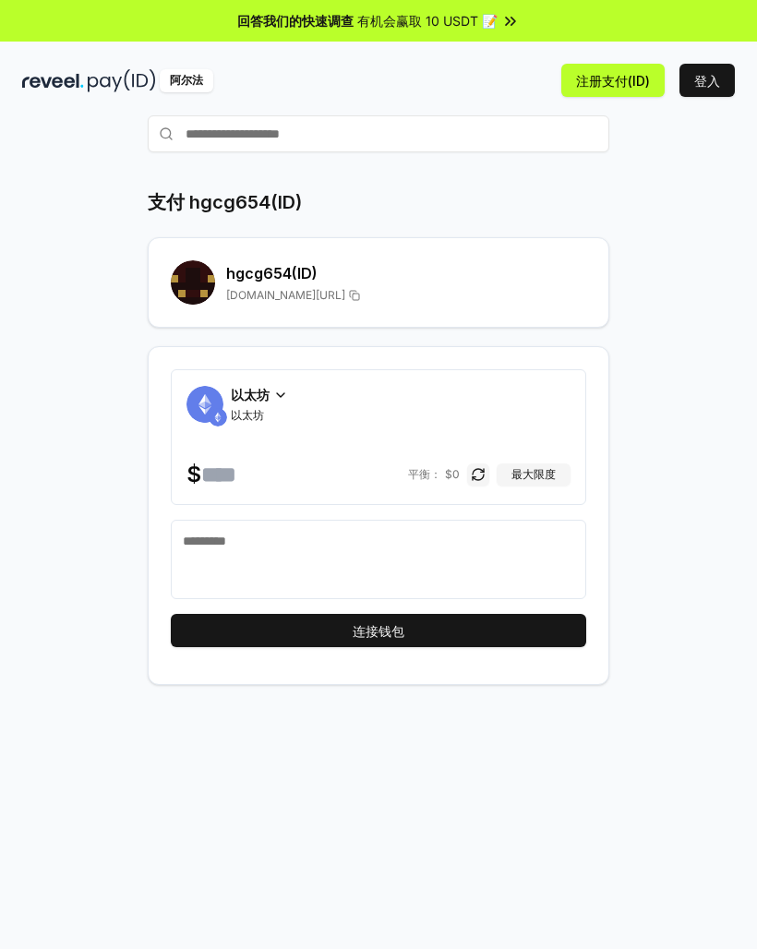
click at [486, 476] on button "button" at bounding box center [478, 474] width 22 height 22
click at [352, 537] on textarea at bounding box center [378, 558] width 391 height 55
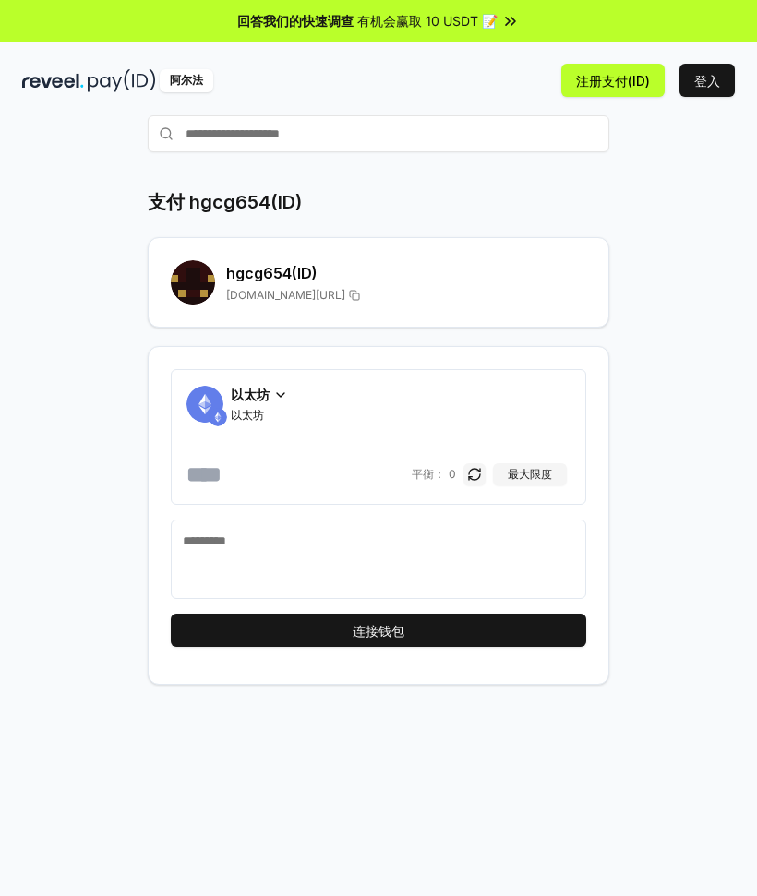
click at [325, 460] on input "number" at bounding box center [296, 475] width 221 height 30
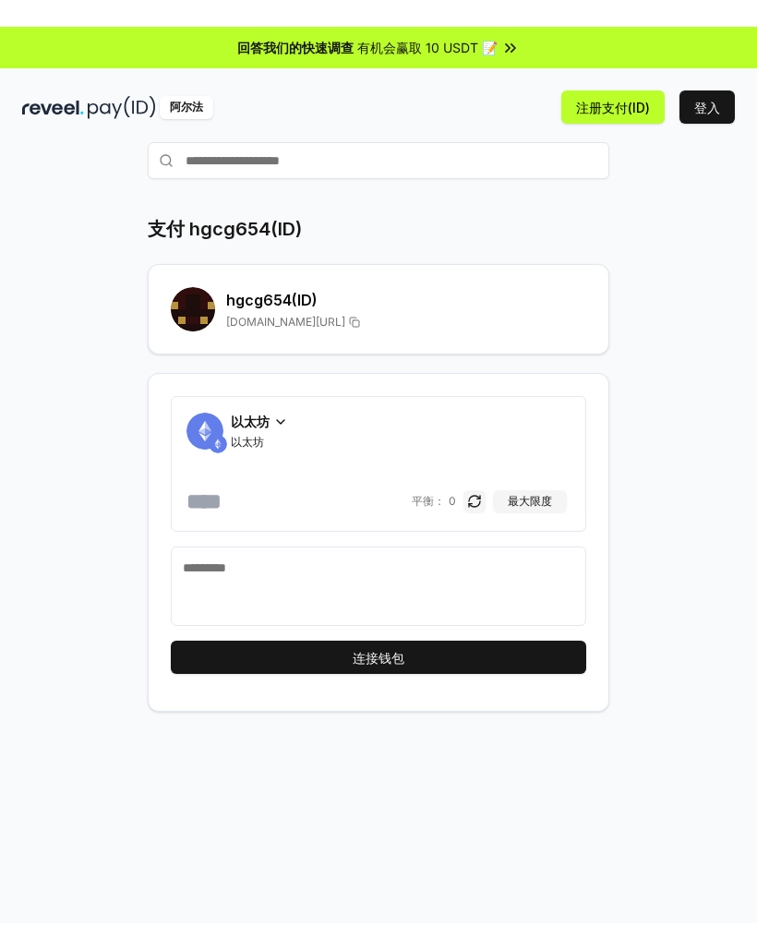
scroll to position [13, 0]
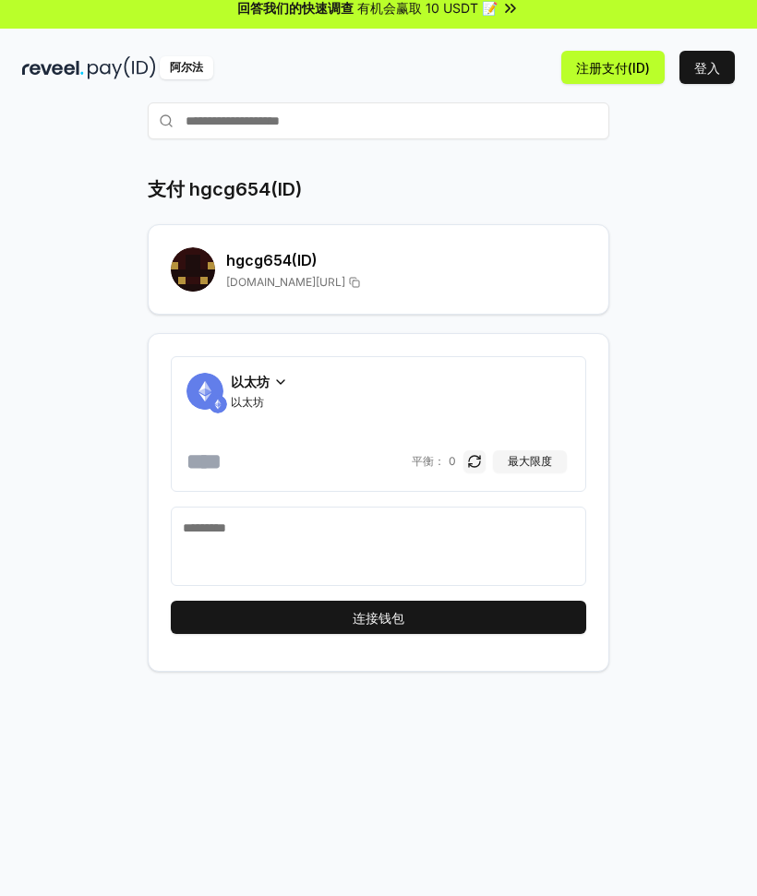
click at [271, 278] on span "[DOMAIN_NAME][URL]" at bounding box center [285, 282] width 119 height 15
click at [248, 278] on span "[DOMAIN_NAME][URL]" at bounding box center [285, 282] width 119 height 15
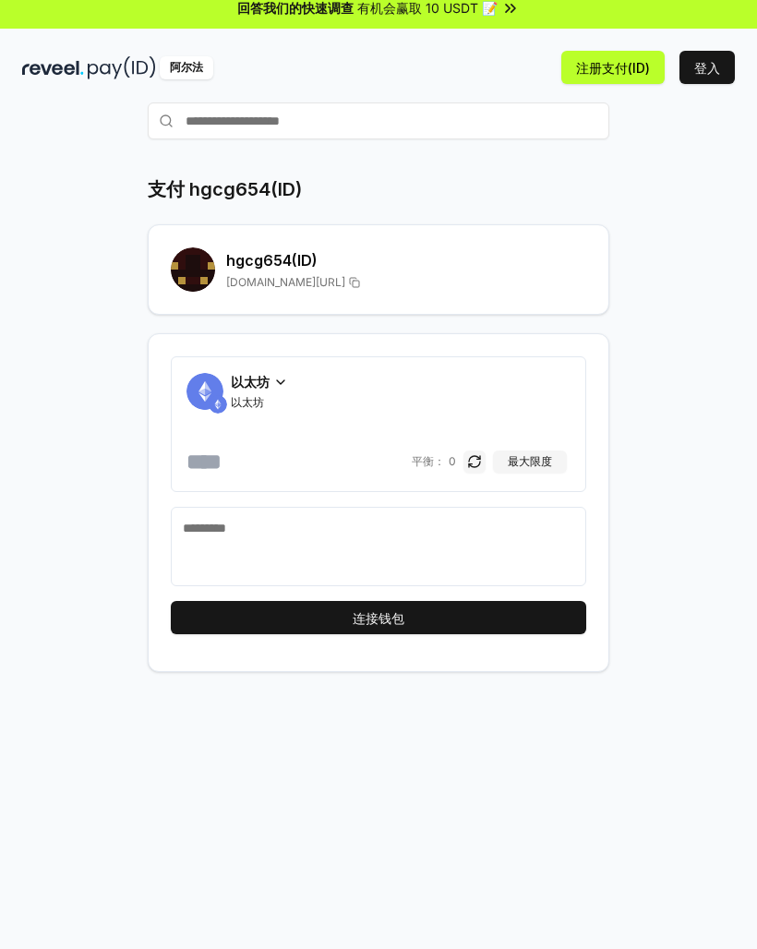
click at [332, 263] on h2 "hgcg654 (ID)" at bounding box center [406, 260] width 360 height 22
click at [269, 265] on h2 "hgcg654 (ID)" at bounding box center [406, 260] width 360 height 22
click at [269, 264] on h2 "hgcg654 (ID)" at bounding box center [406, 260] width 360 height 22
click at [268, 282] on span "[DOMAIN_NAME][URL]" at bounding box center [285, 282] width 119 height 15
click at [267, 281] on span "[DOMAIN_NAME][URL]" at bounding box center [285, 282] width 119 height 15
